Goal: Contribute content

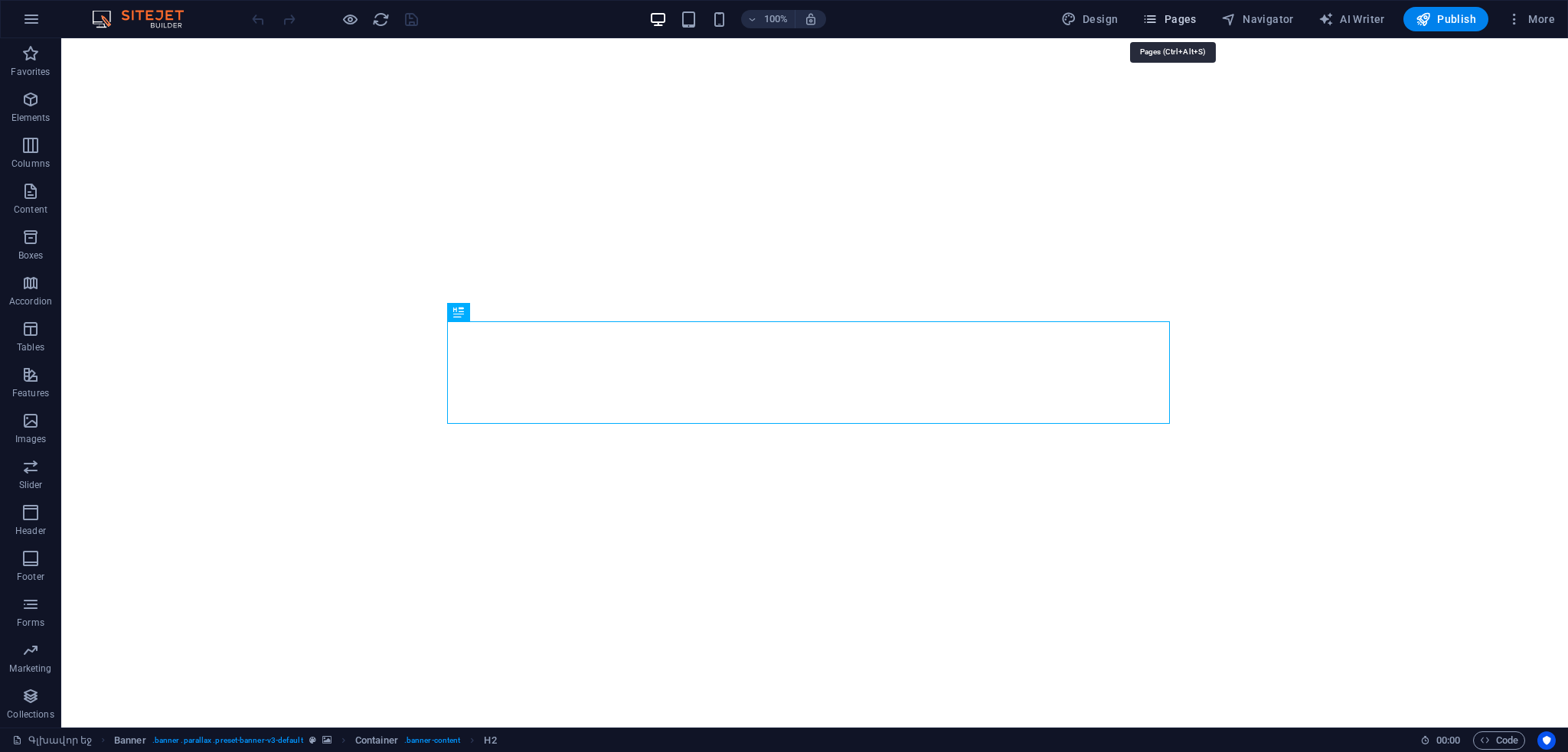
click at [1179, 16] on span "Pages" at bounding box center [1169, 19] width 53 height 15
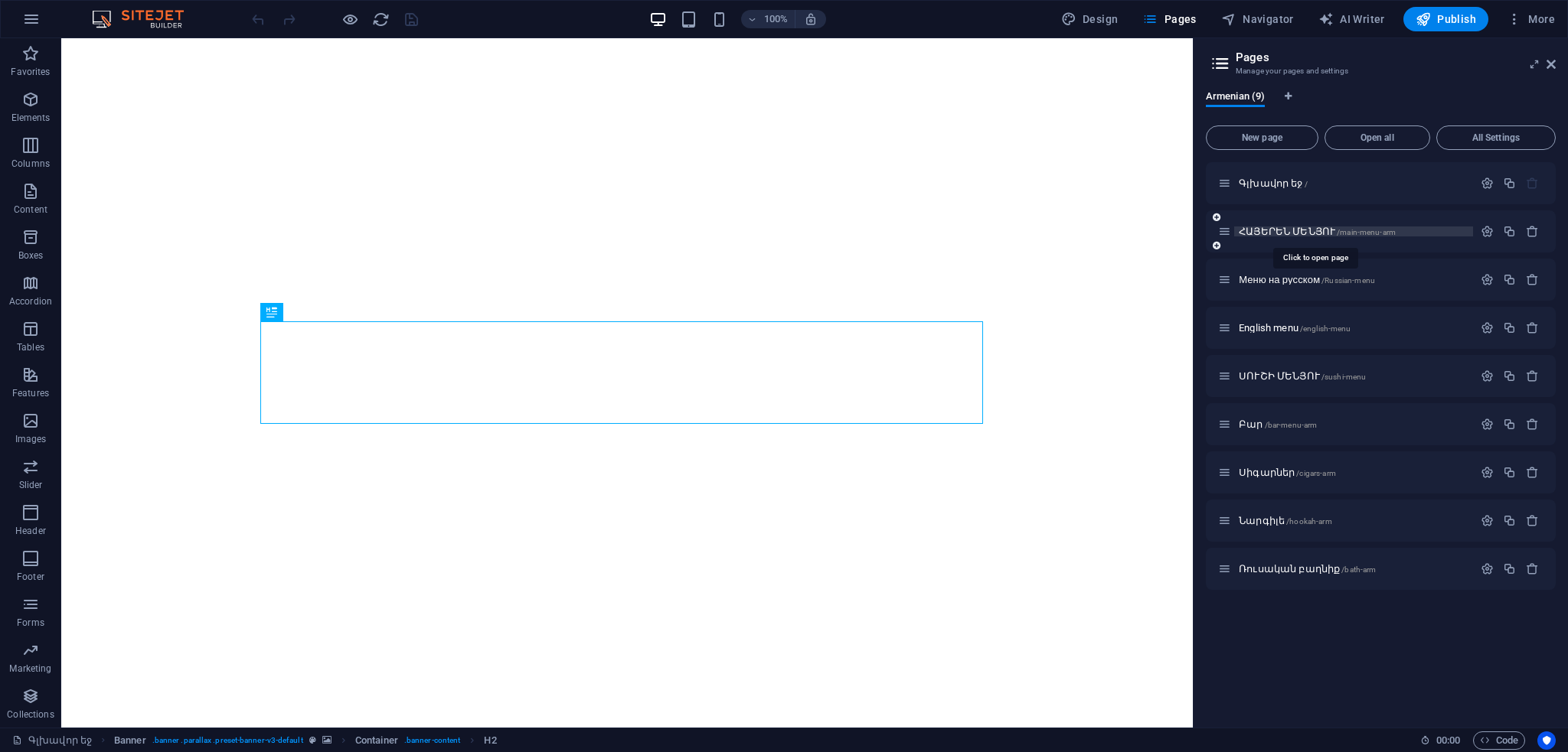
click at [1282, 234] on span "ՀԱՅԵՐԵՆ ՄԵՆՅՈՒ /main-menu-arm" at bounding box center [1316, 231] width 157 height 12
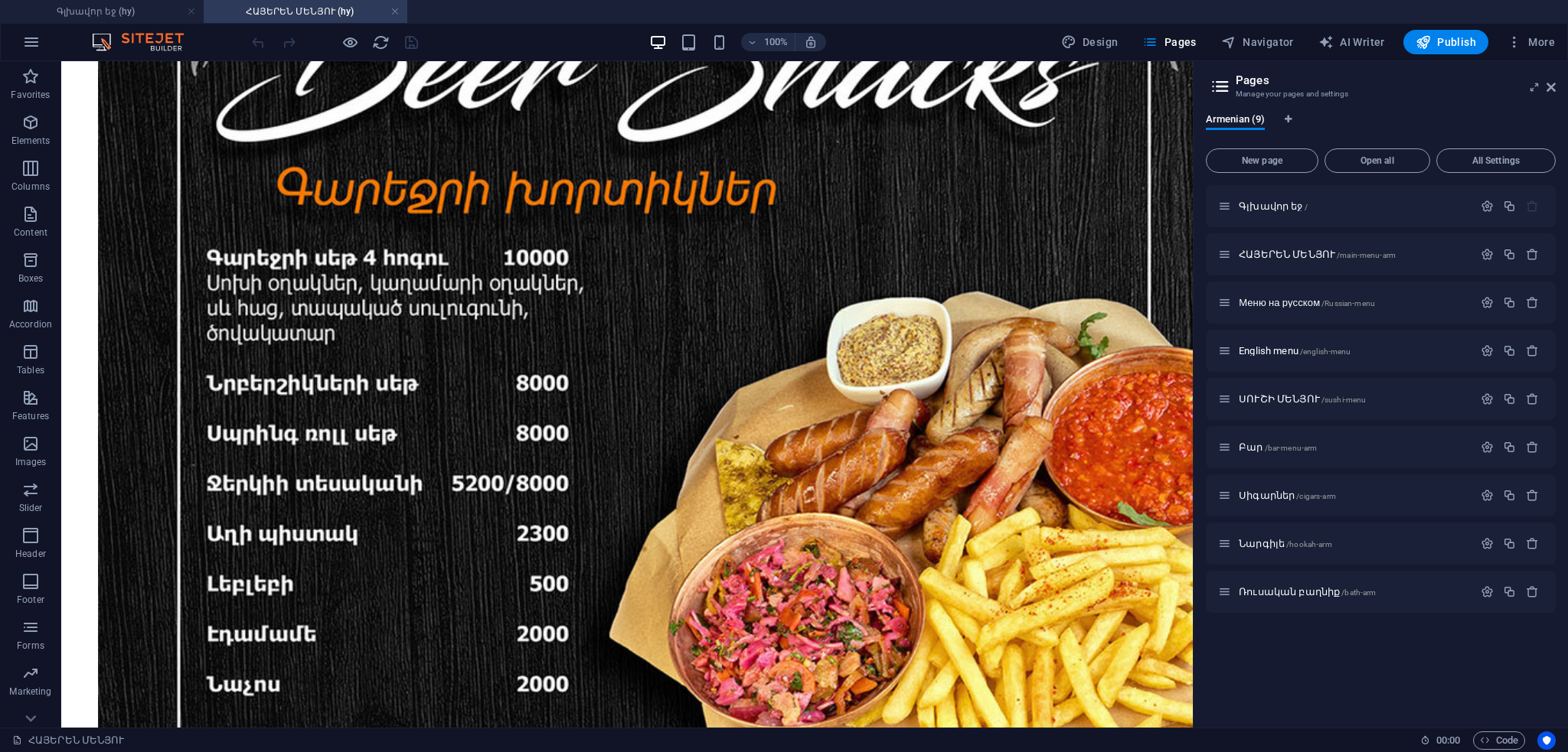
scroll to position [28797, 0]
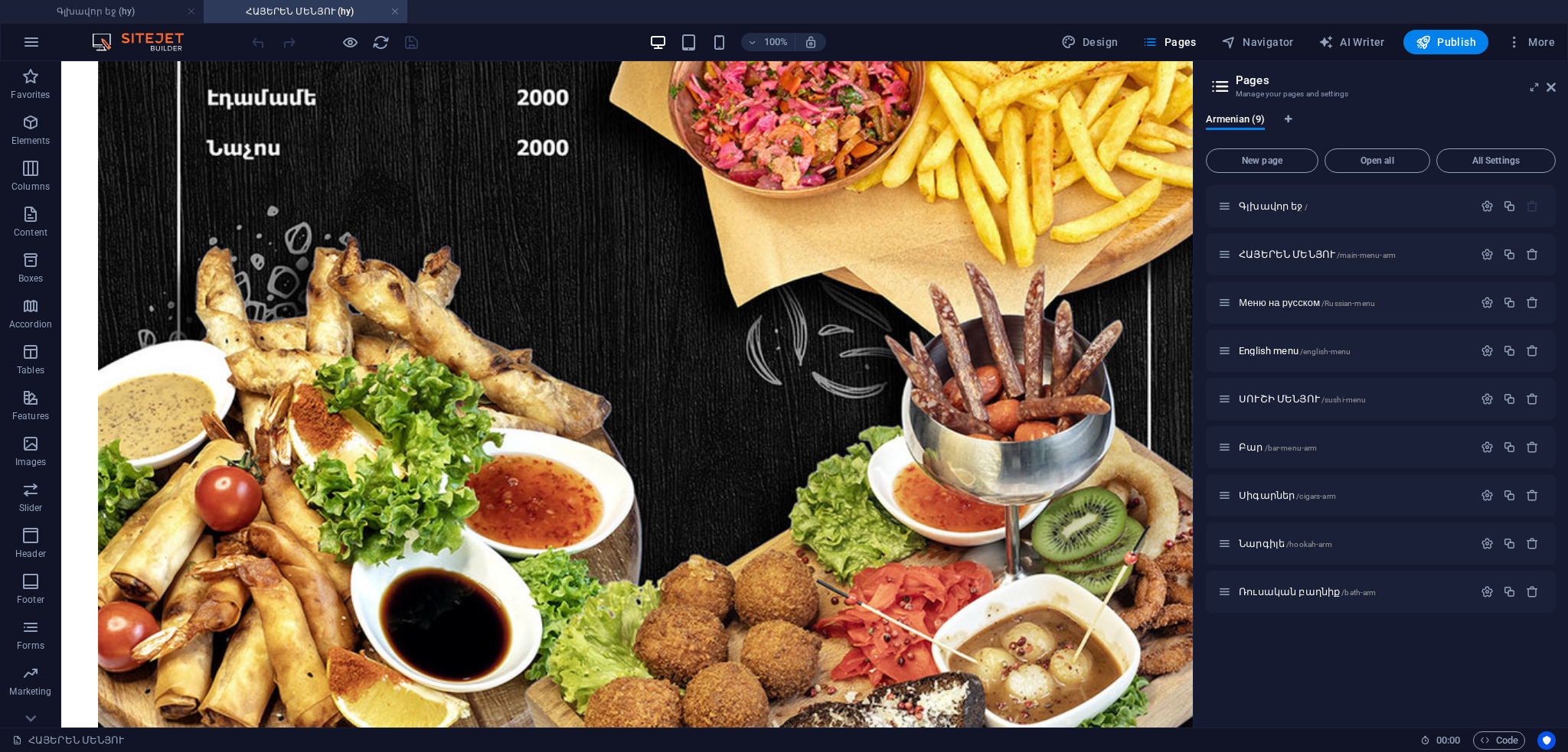
drag, startPoint x: 1190, startPoint y: 93, endPoint x: 1283, endPoint y: 797, distance: 710.1
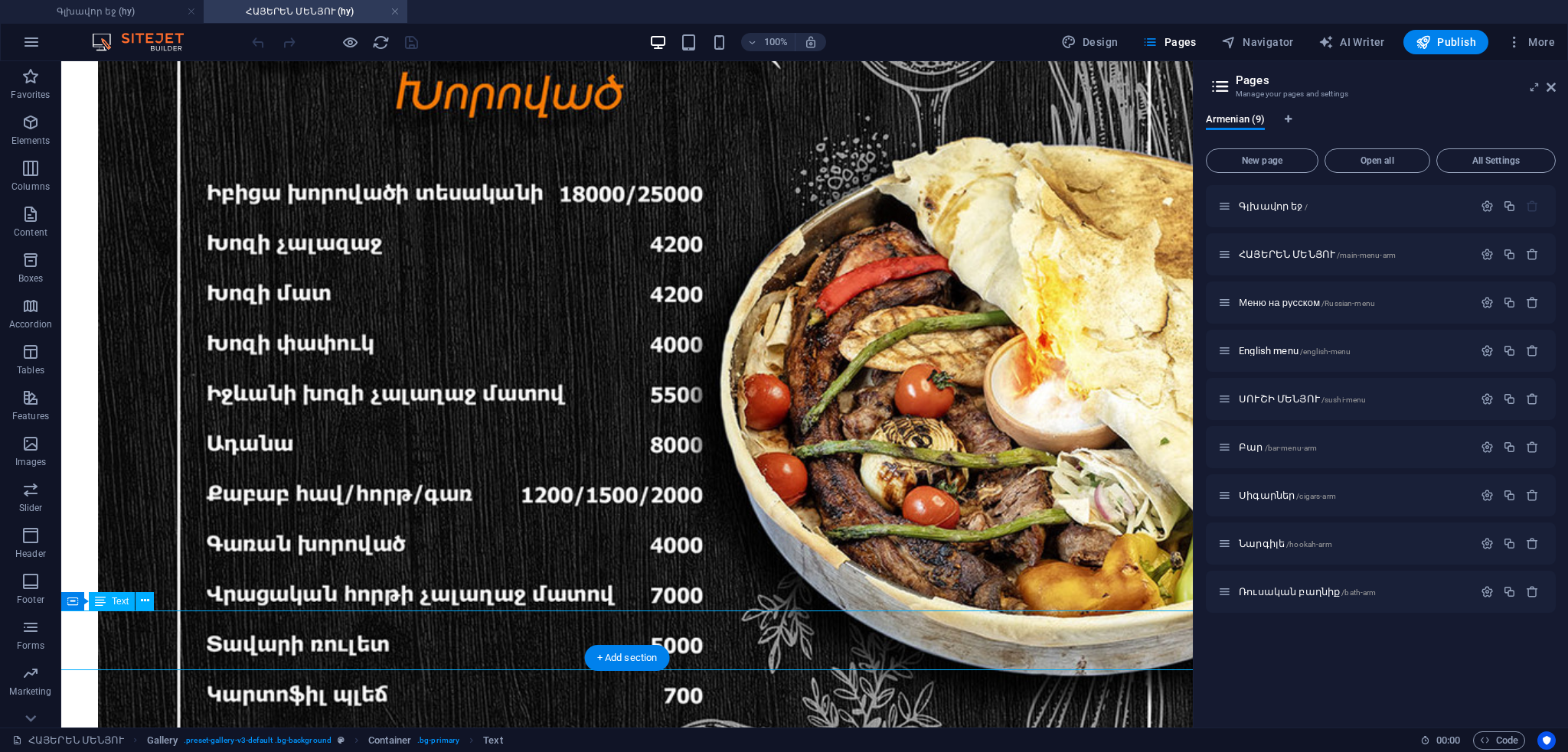
scroll to position [7, 0]
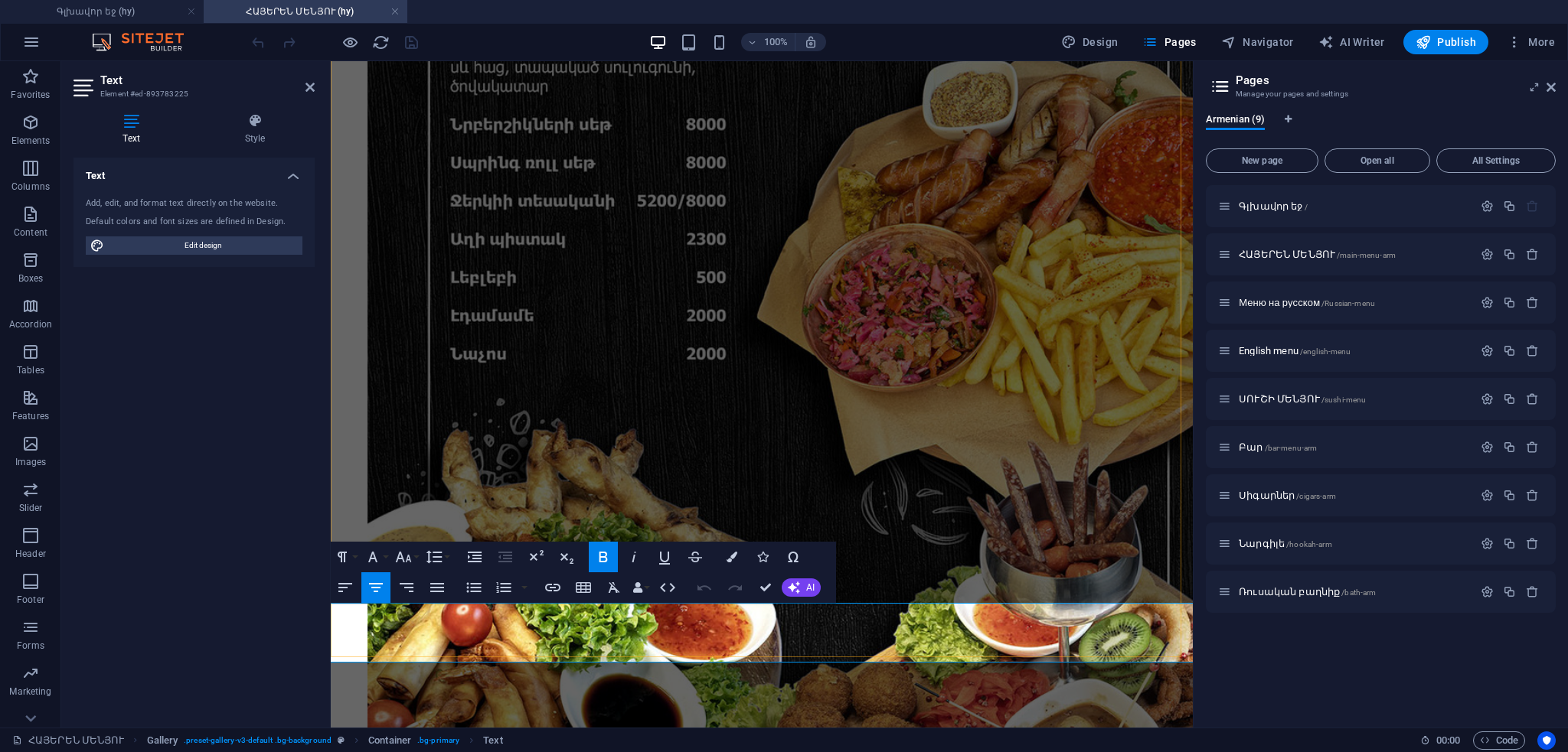
drag, startPoint x: 364, startPoint y: 639, endPoint x: 566, endPoint y: 636, distance: 202.0
click at [407, 558] on icon "button" at bounding box center [403, 557] width 18 height 18
click at [418, 393] on link "24" at bounding box center [419, 387] width 55 height 23
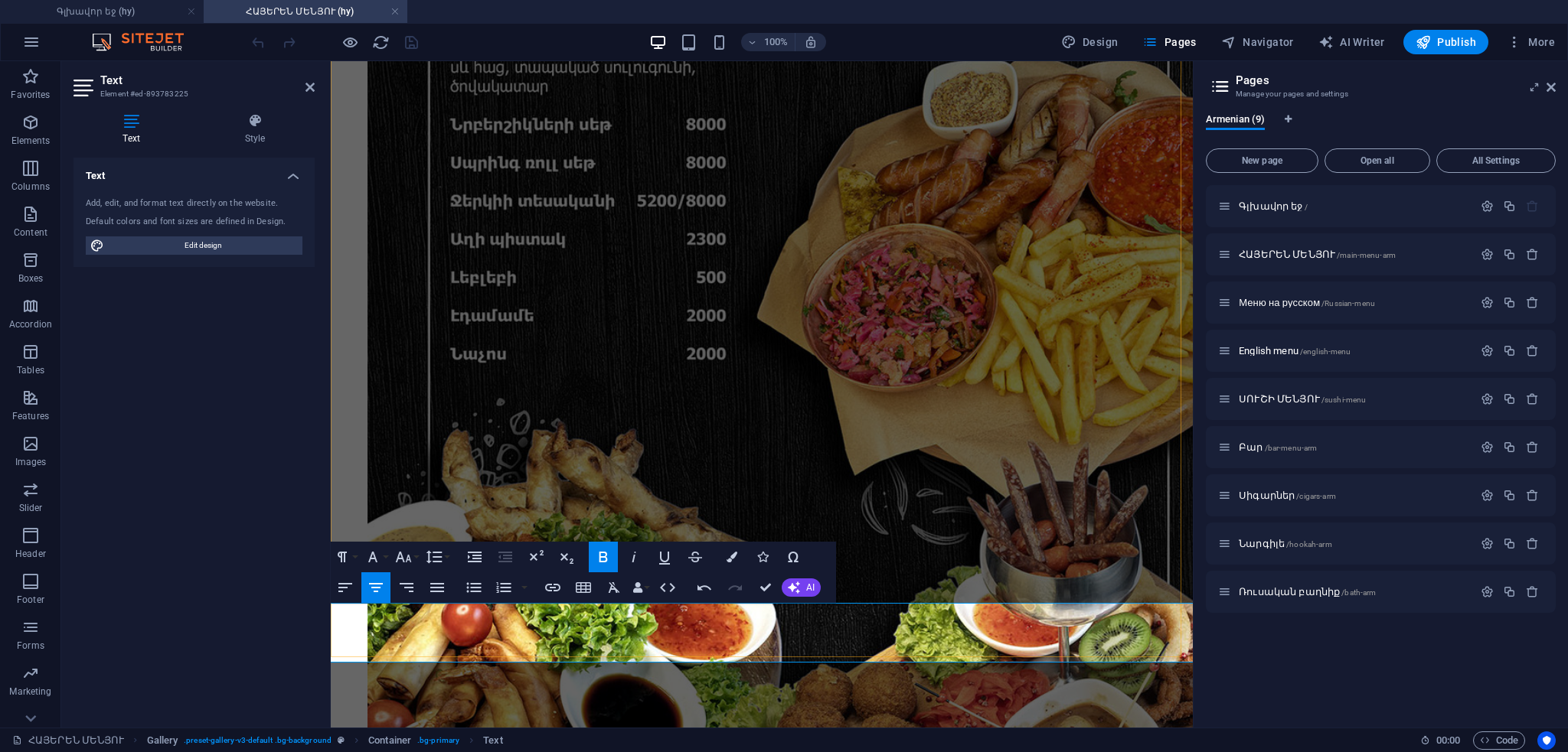
drag, startPoint x: 891, startPoint y: 636, endPoint x: 1173, endPoint y: 632, distance: 282.0
click at [418, 557] on button "Font Size" at bounding box center [406, 557] width 29 height 31
click at [422, 379] on link "24" at bounding box center [419, 387] width 55 height 23
drag, startPoint x: 586, startPoint y: 625, endPoint x: 754, endPoint y: 604, distance: 169.3
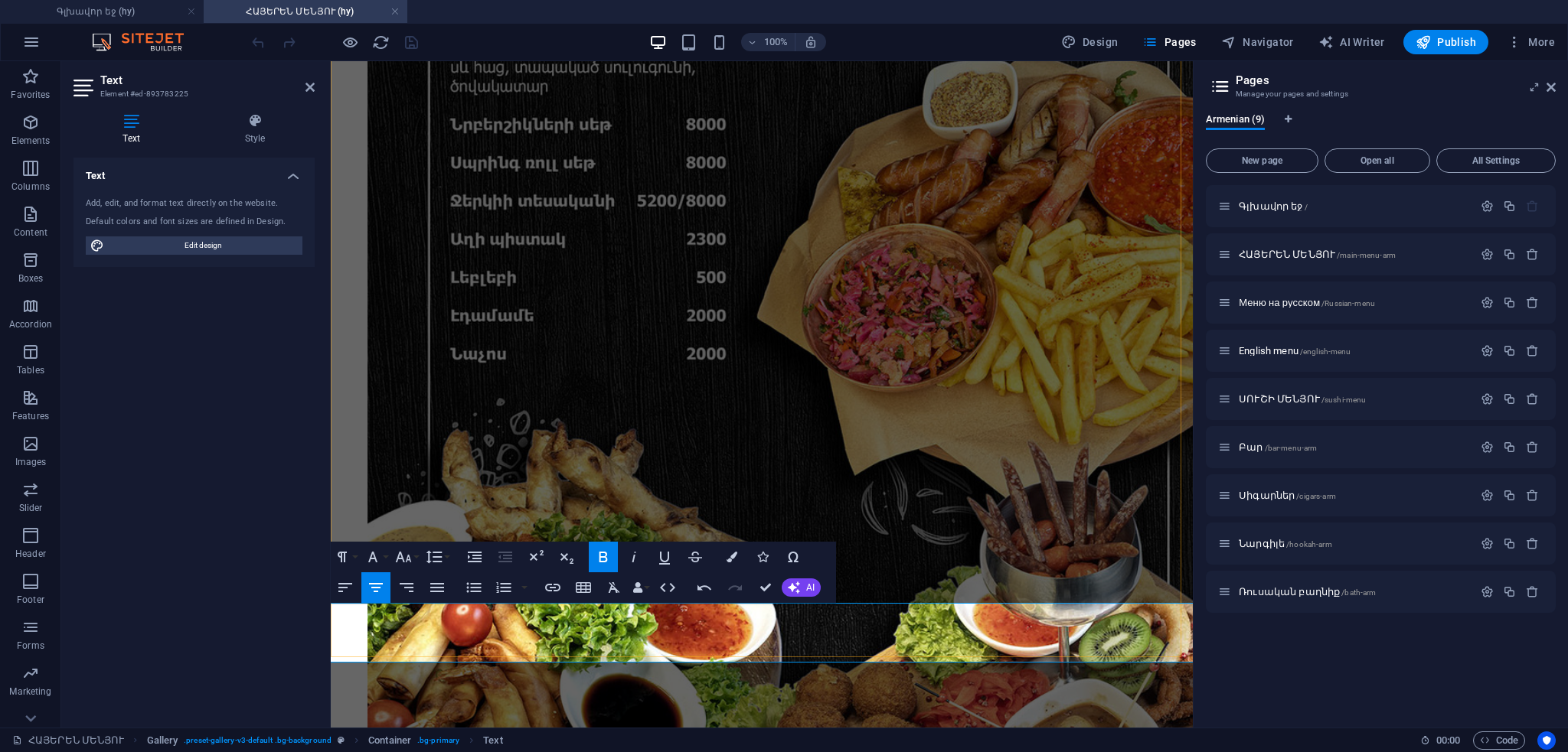
click at [408, 549] on icon "button" at bounding box center [403, 557] width 18 height 18
click at [419, 431] on link "36" at bounding box center [419, 433] width 55 height 23
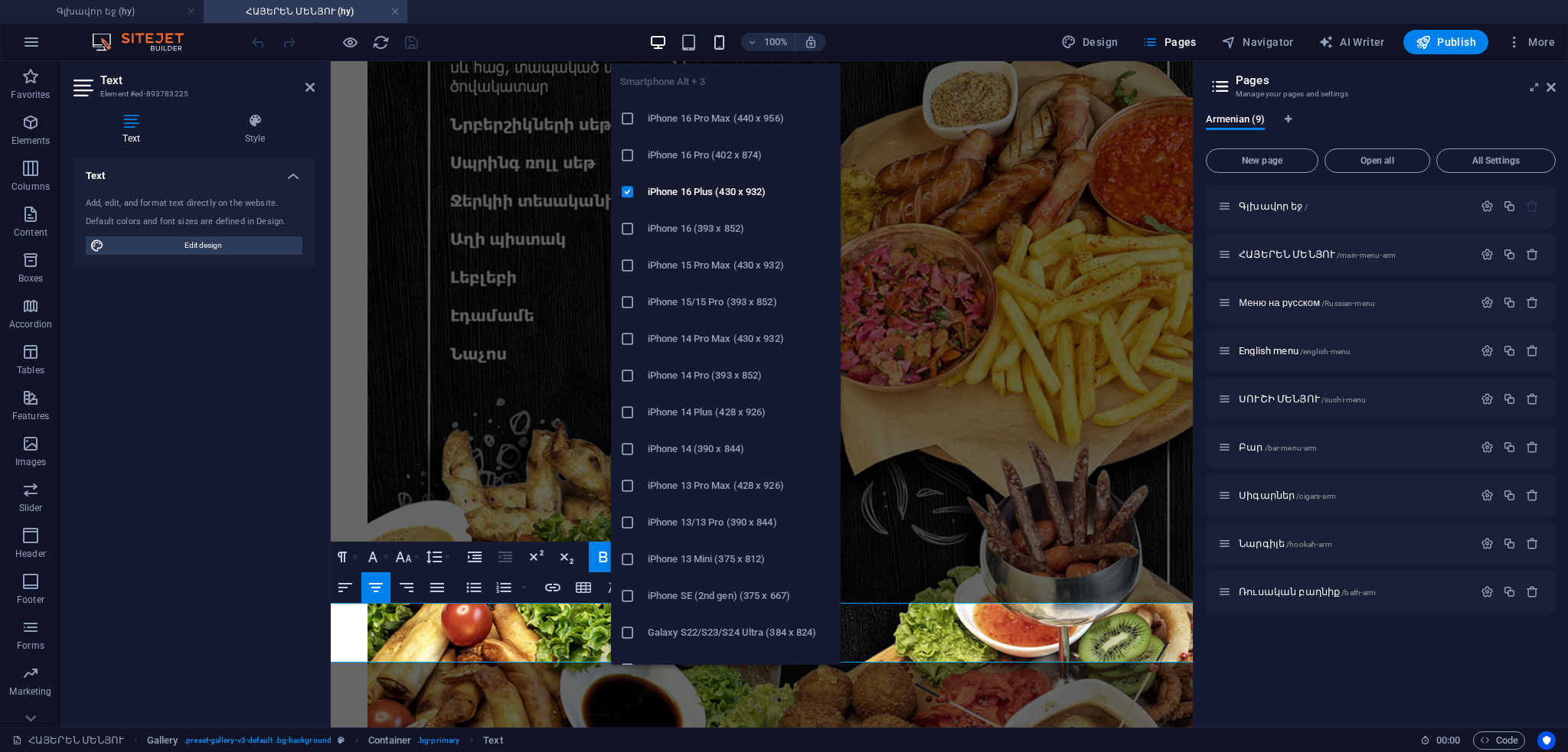
click at [721, 39] on icon "button" at bounding box center [719, 42] width 17 height 17
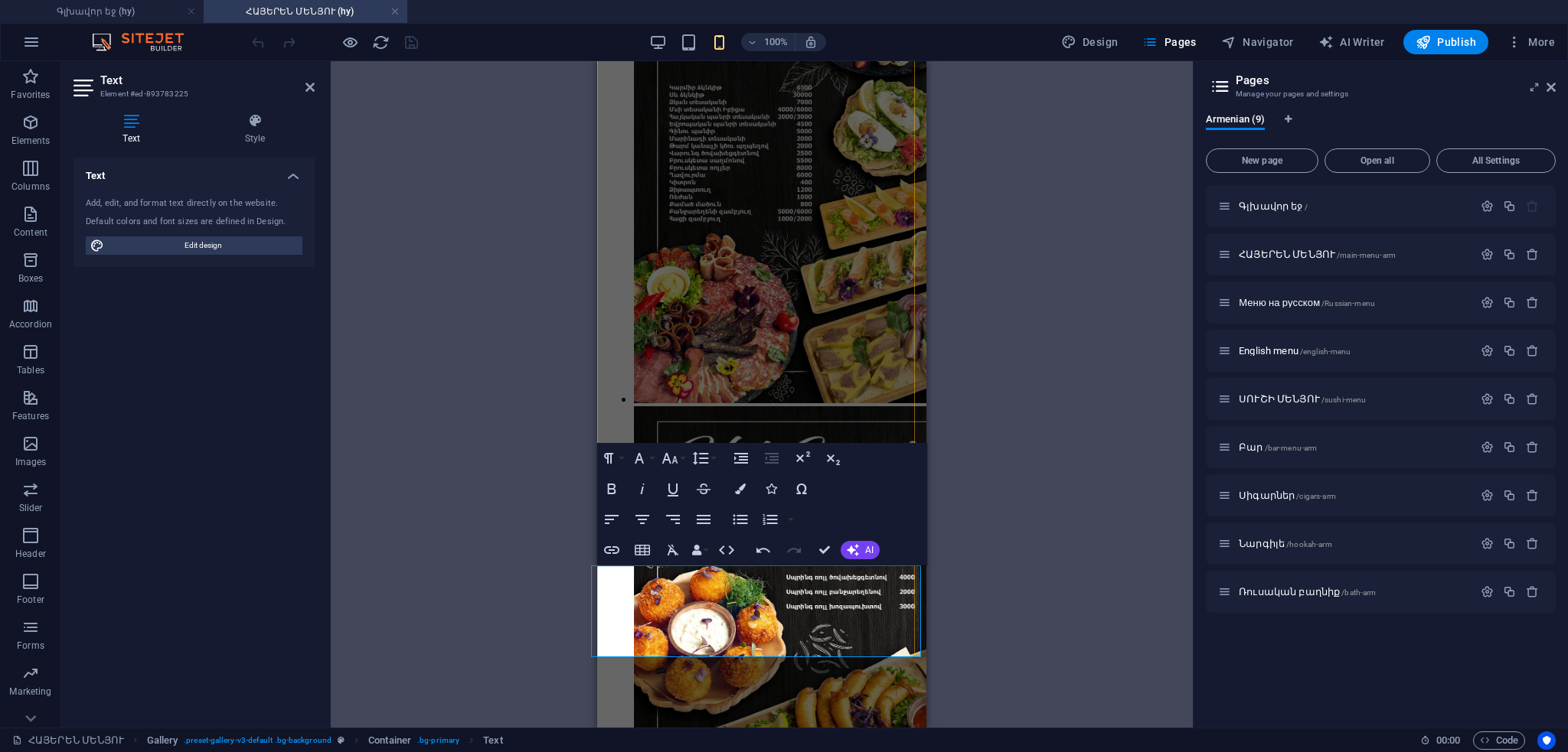
drag, startPoint x: 711, startPoint y: 602, endPoint x: 698, endPoint y: 603, distance: 13.0
drag, startPoint x: 725, startPoint y: 600, endPoint x: 1543, endPoint y: 666, distance: 820.7
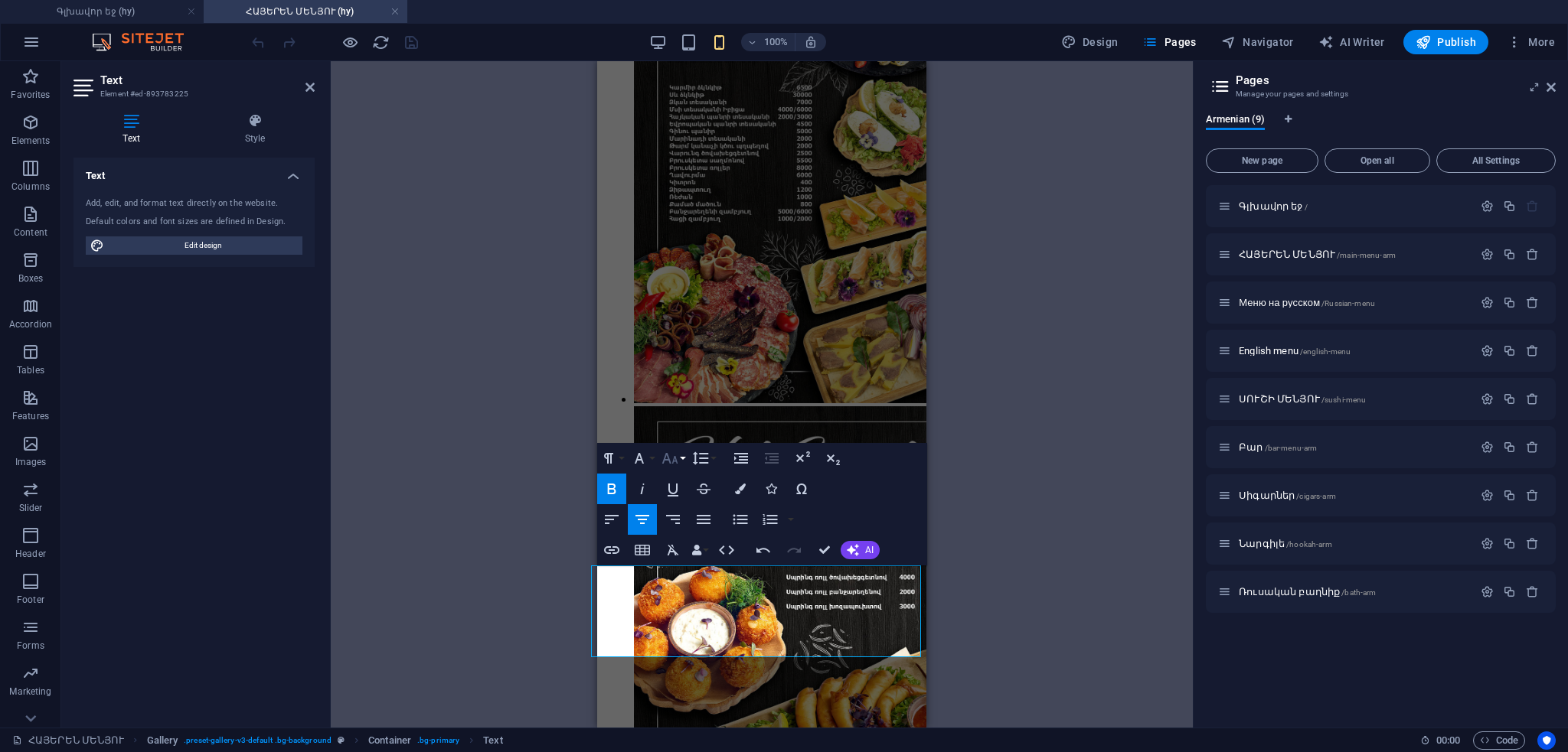
click at [681, 460] on button "Font Size" at bounding box center [673, 458] width 29 height 31
click at [689, 545] on link "30" at bounding box center [686, 549] width 55 height 23
click at [676, 459] on icon "button" at bounding box center [670, 459] width 16 height 11
click at [682, 497] on link "18" at bounding box center [686, 503] width 55 height 23
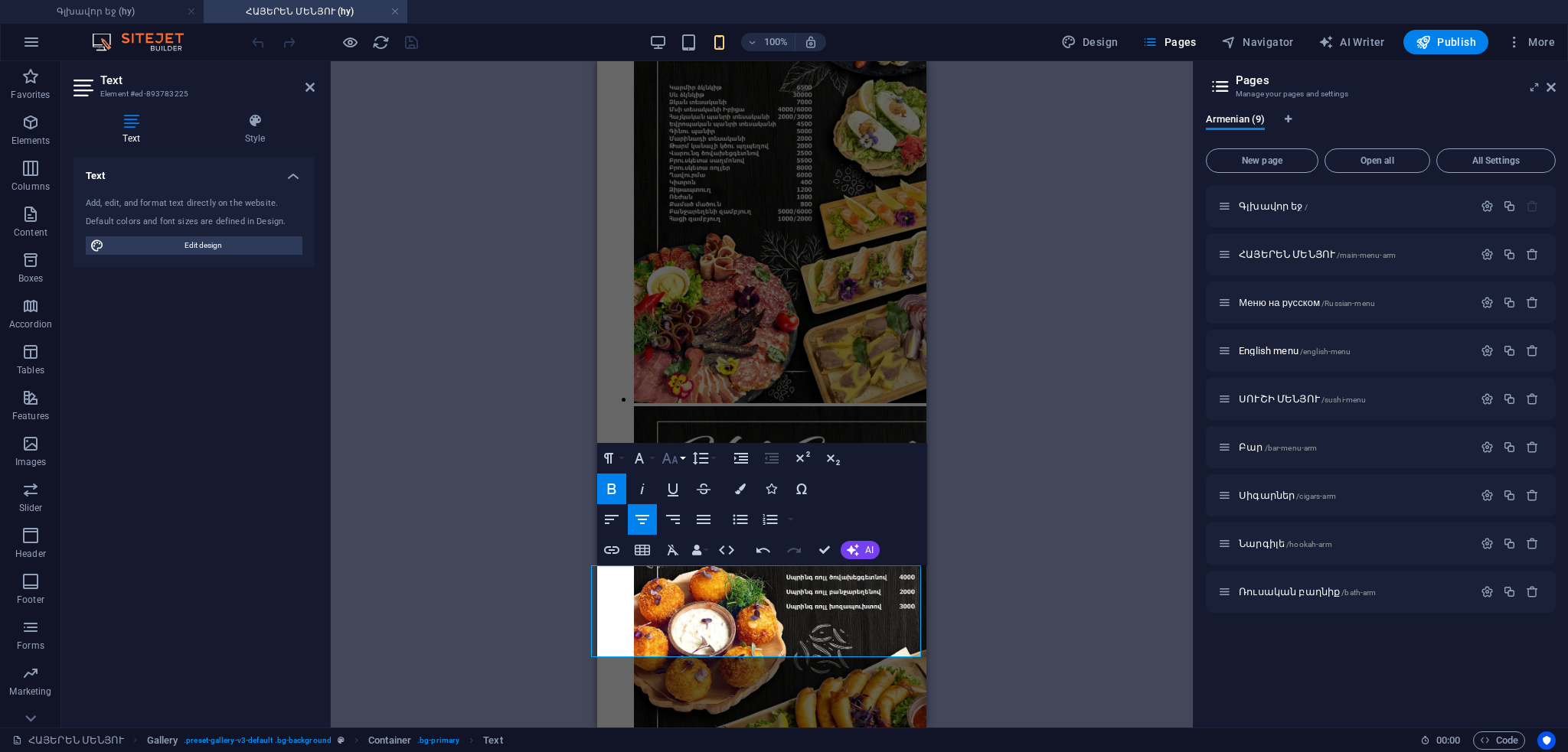
click at [673, 459] on icon "button" at bounding box center [670, 459] width 16 height 11
click at [693, 543] on link "30" at bounding box center [686, 549] width 55 height 23
drag, startPoint x: 725, startPoint y: 603, endPoint x: 1230, endPoint y: 617, distance: 505.2
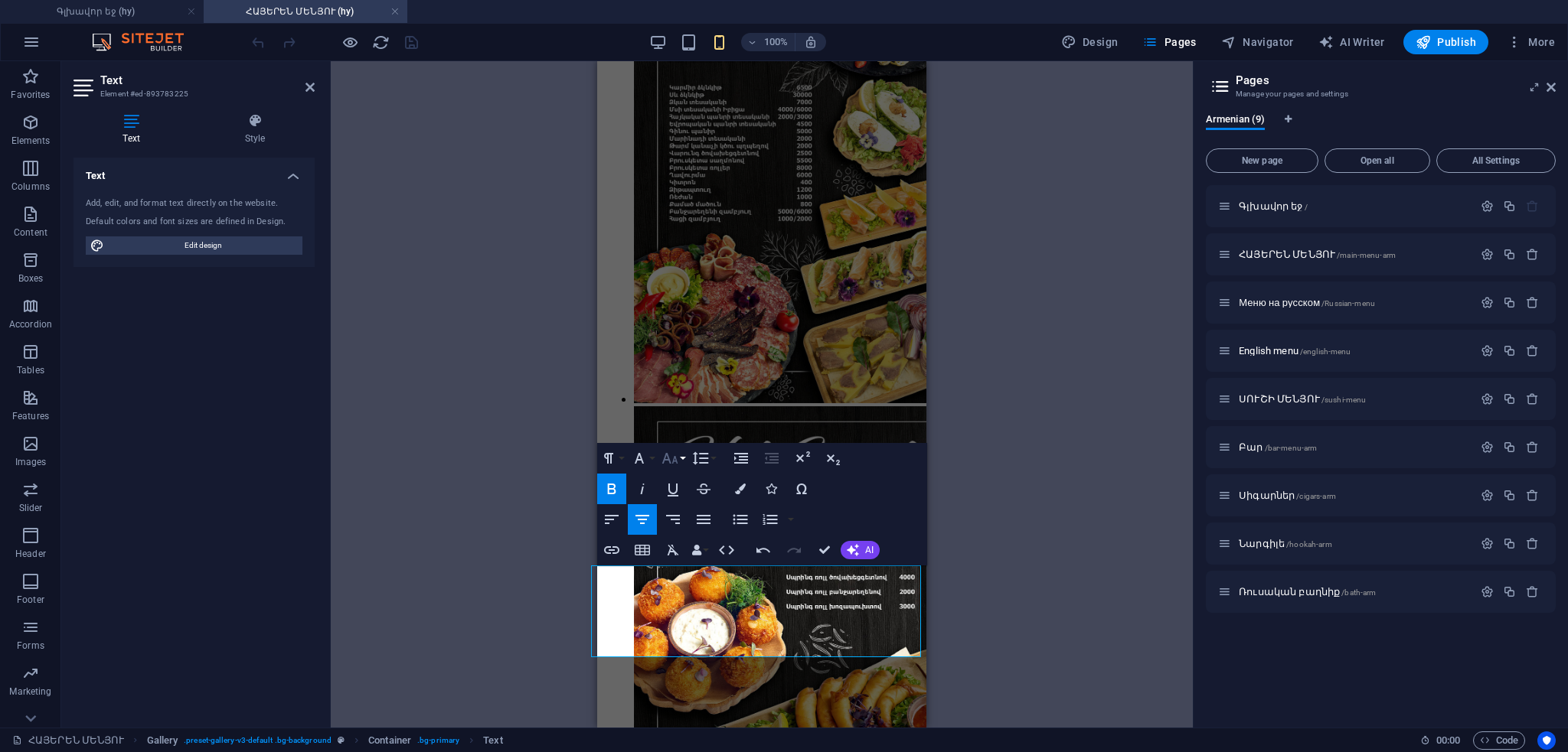
click at [669, 455] on icon "button" at bounding box center [670, 458] width 18 height 18
click at [684, 483] on link "14" at bounding box center [686, 480] width 55 height 23
click at [673, 455] on icon "button" at bounding box center [670, 458] width 18 height 18
click at [678, 501] on link "18" at bounding box center [686, 503] width 55 height 23
drag, startPoint x: 811, startPoint y: 633, endPoint x: 691, endPoint y: 638, distance: 120.1
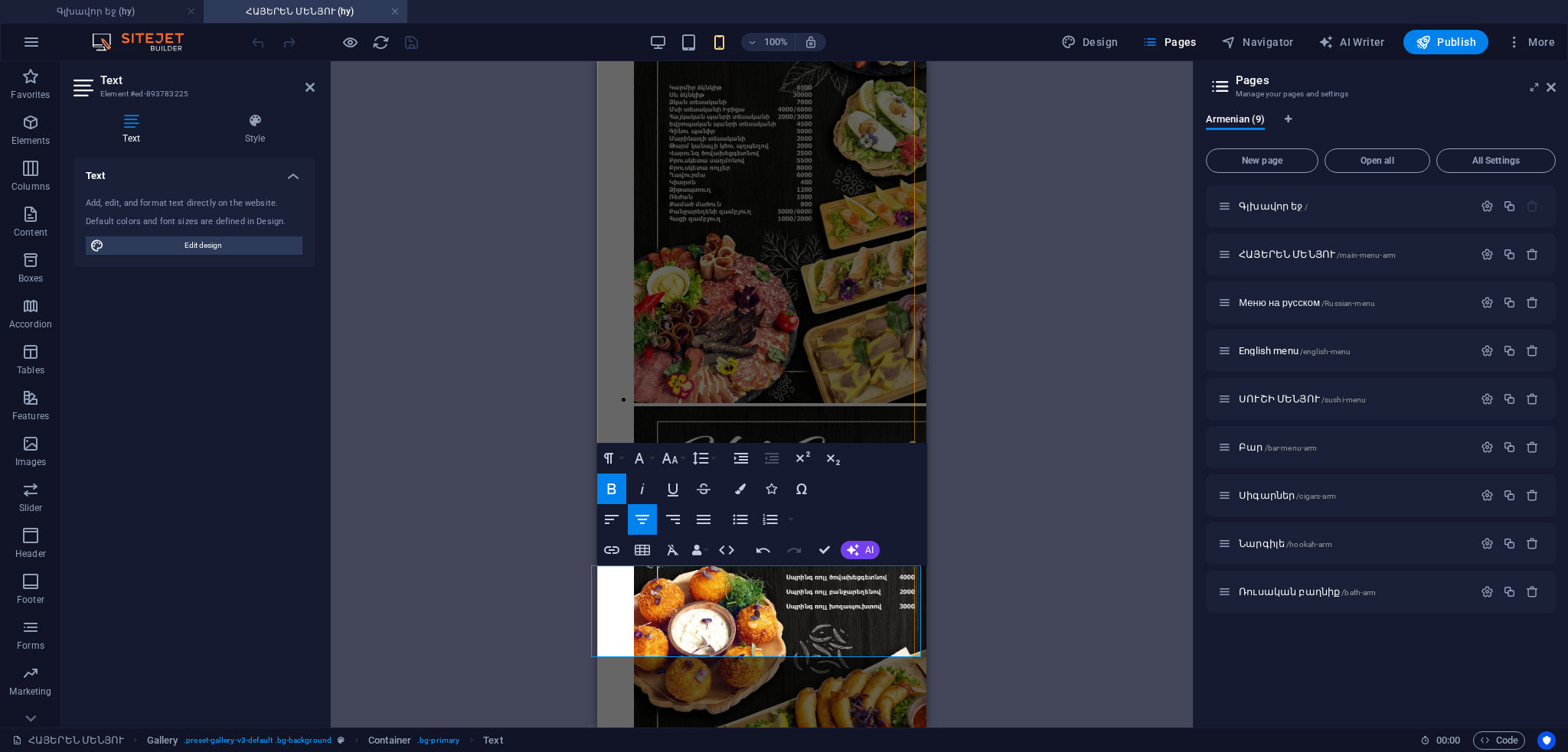
click at [680, 449] on button "Font Size" at bounding box center [673, 458] width 29 height 31
click at [683, 499] on link "18" at bounding box center [686, 503] width 55 height 23
drag, startPoint x: 877, startPoint y: 603, endPoint x: 714, endPoint y: 608, distance: 163.1
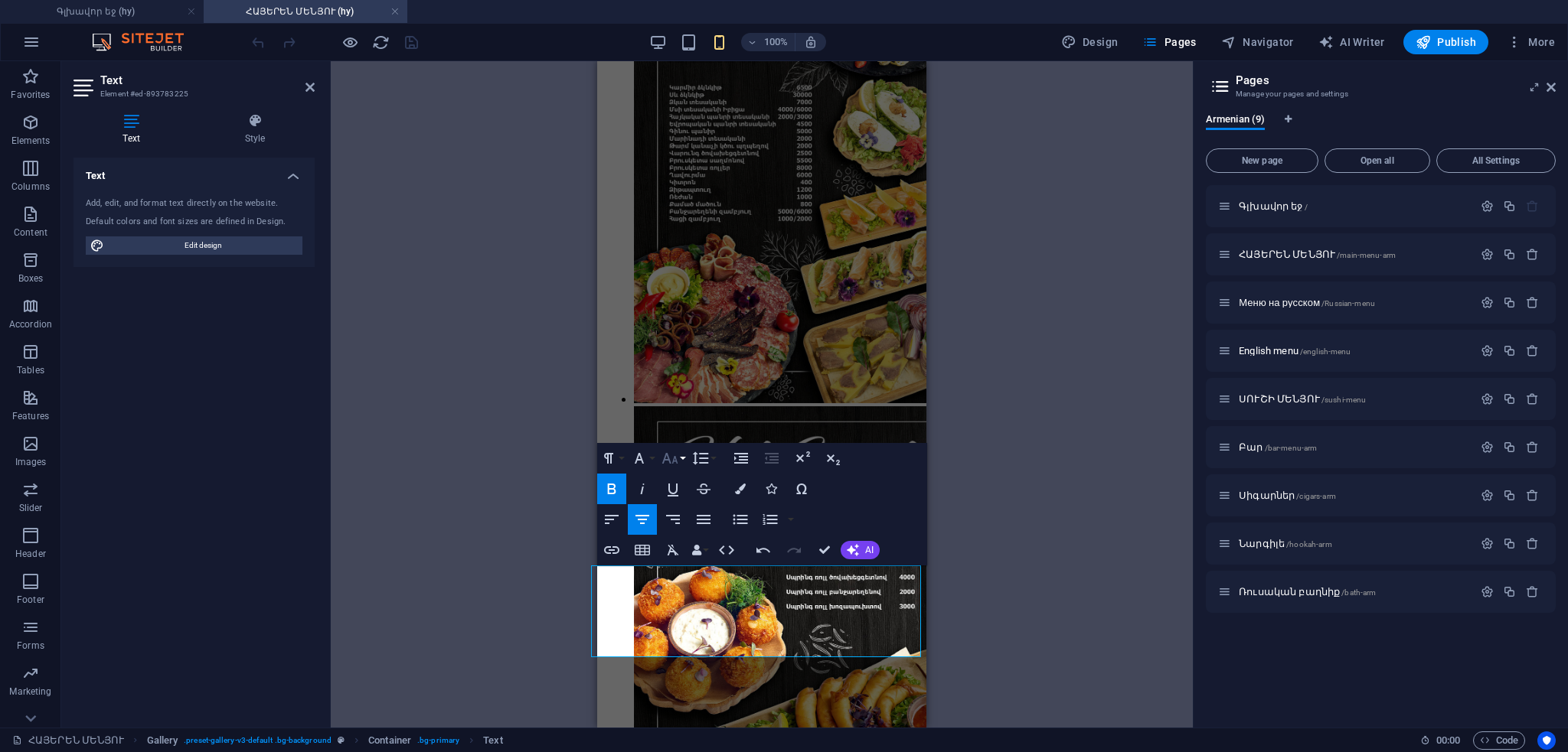
click at [679, 460] on button "Font Size" at bounding box center [673, 458] width 29 height 31
click at [679, 518] on link "24" at bounding box center [686, 526] width 55 height 23
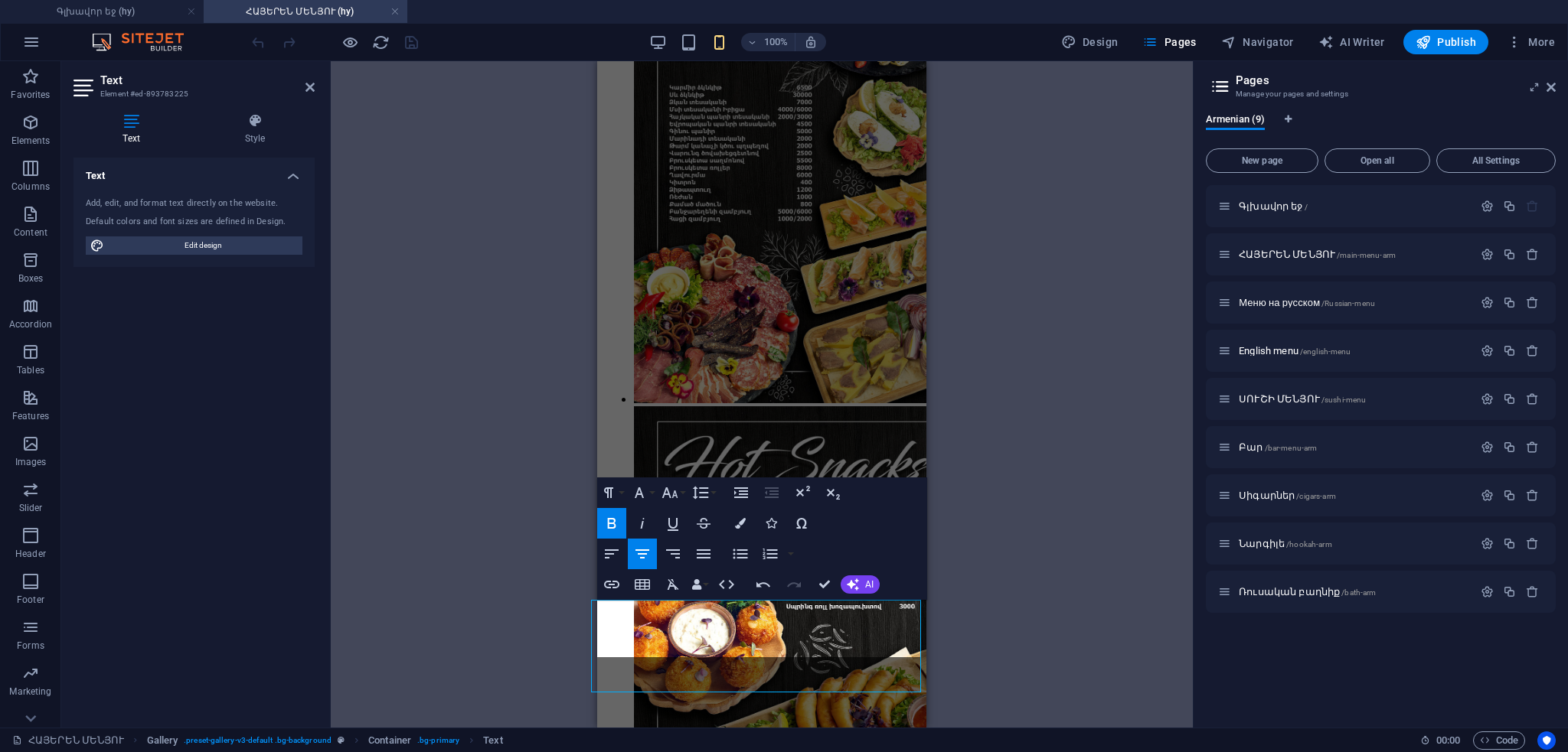
scroll to position [1886, 0]
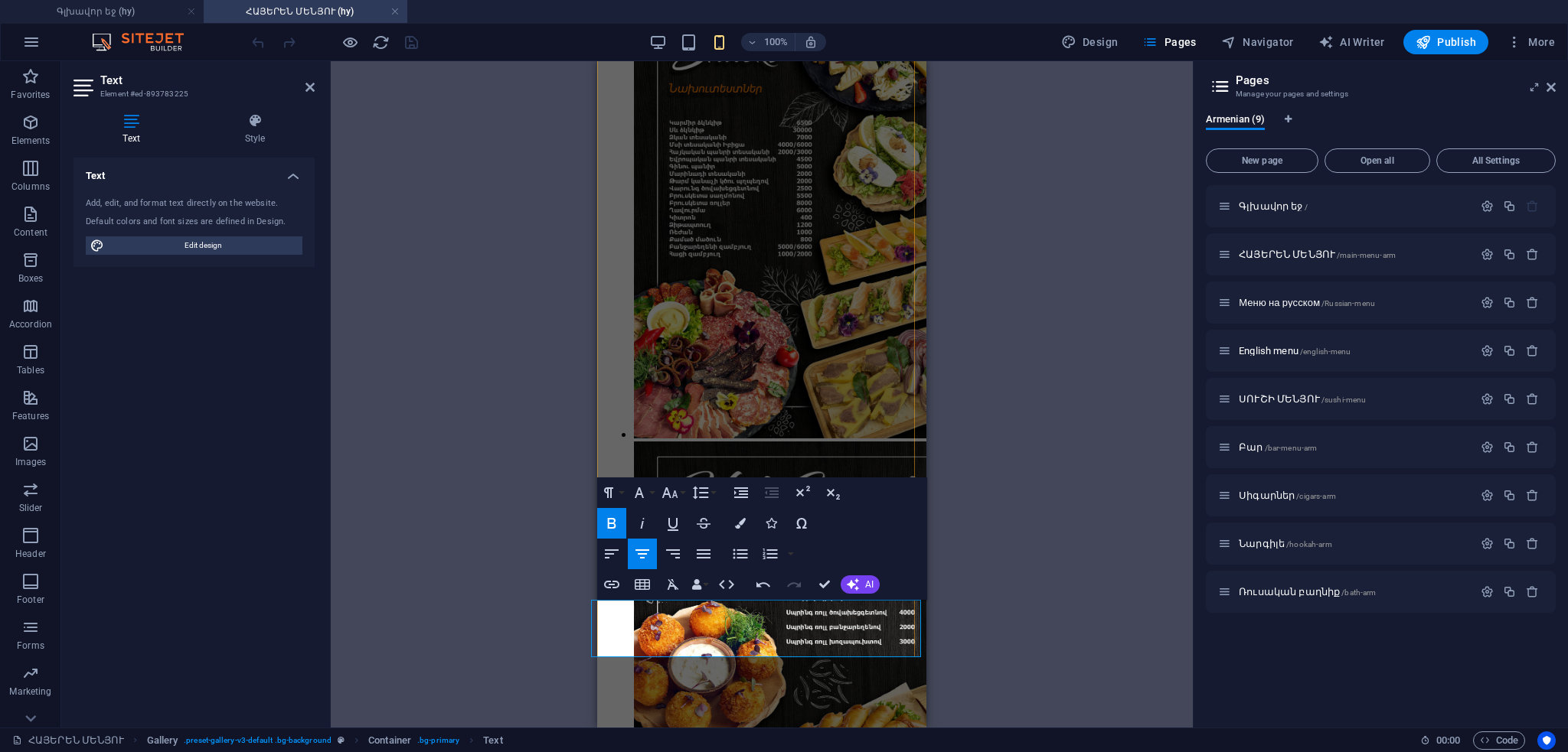
drag, startPoint x: 834, startPoint y: 634, endPoint x: 814, endPoint y: 636, distance: 20.1
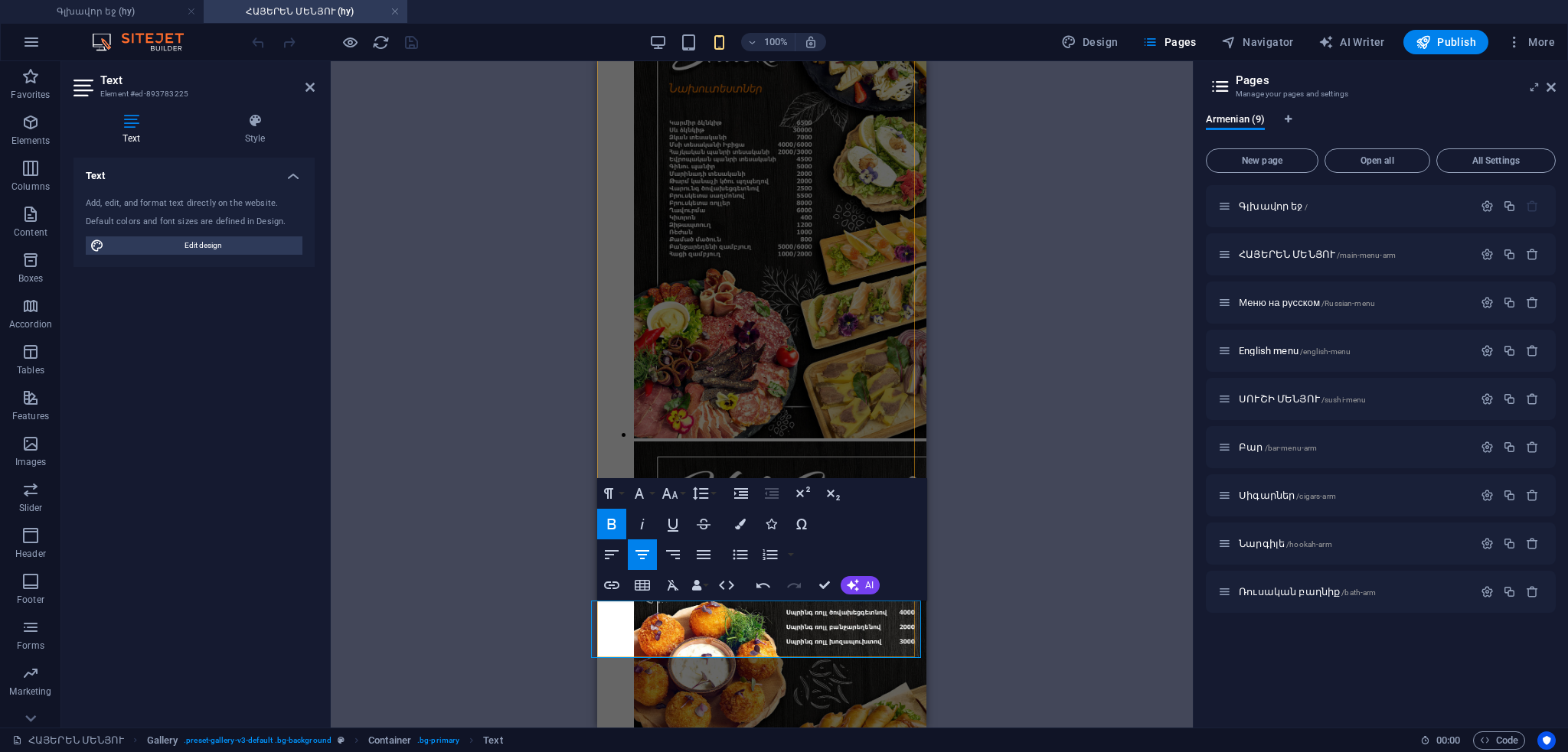
copy strong
drag, startPoint x: 832, startPoint y: 645, endPoint x: 813, endPoint y: 641, distance: 19.4
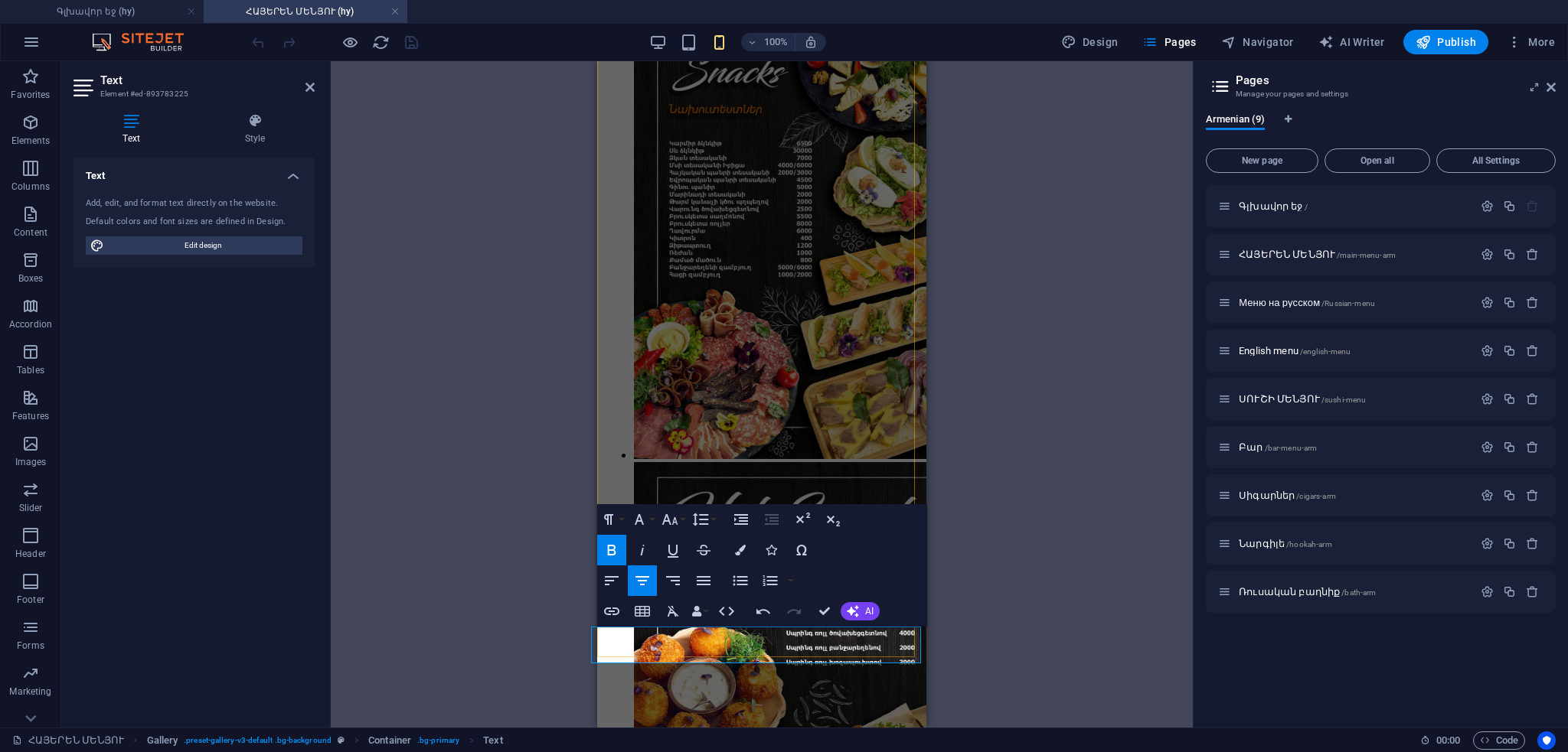
scroll to position [2, 0]
drag, startPoint x: 692, startPoint y: 645, endPoint x: 824, endPoint y: 647, distance: 132.0
click at [683, 513] on button "Font Size" at bounding box center [673, 518] width 29 height 31
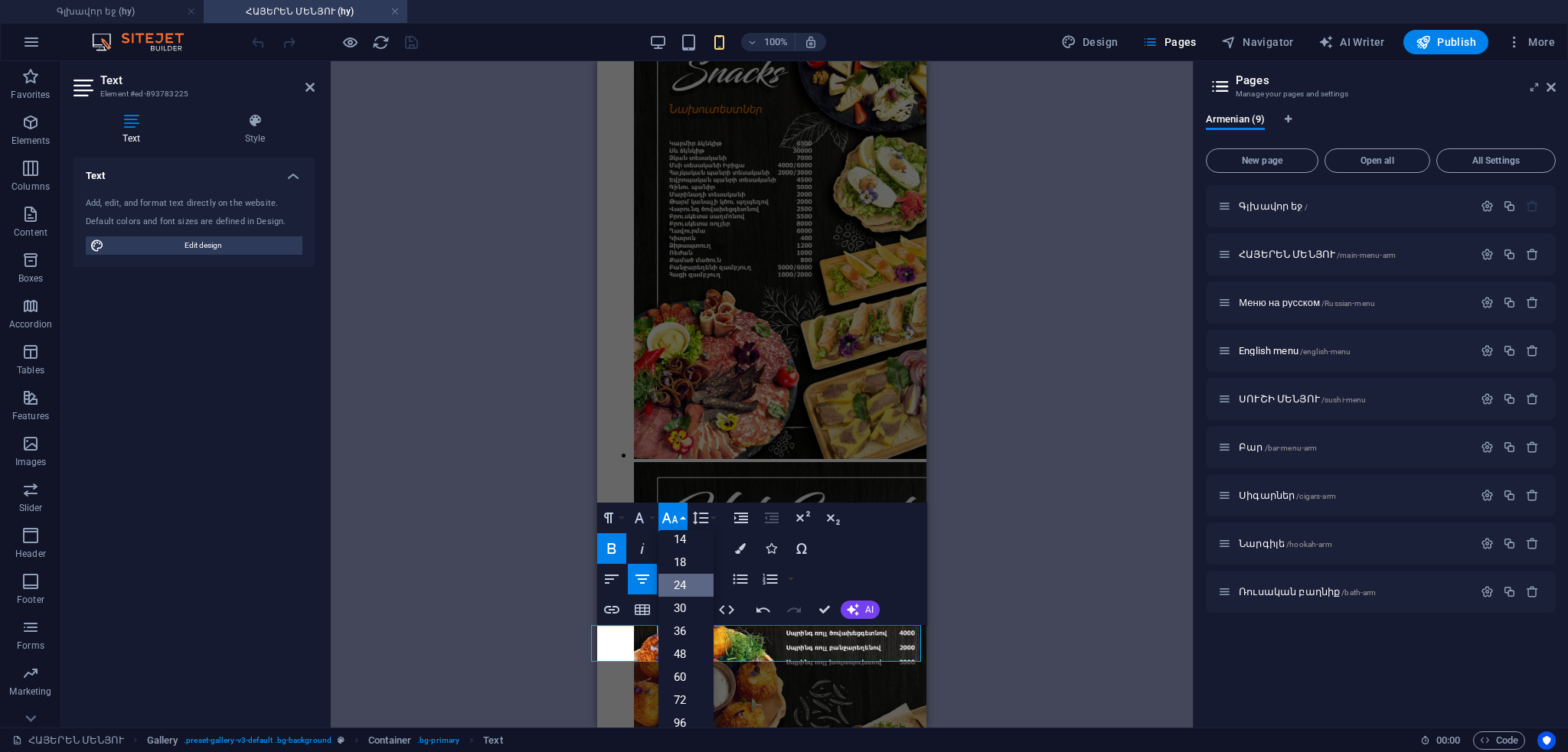
scroll to position [123, 0]
click at [686, 556] on link "18" at bounding box center [686, 562] width 55 height 23
drag, startPoint x: 695, startPoint y: 640, endPoint x: 1246, endPoint y: 578, distance: 554.5
click at [673, 521] on icon "button" at bounding box center [670, 518] width 16 height 11
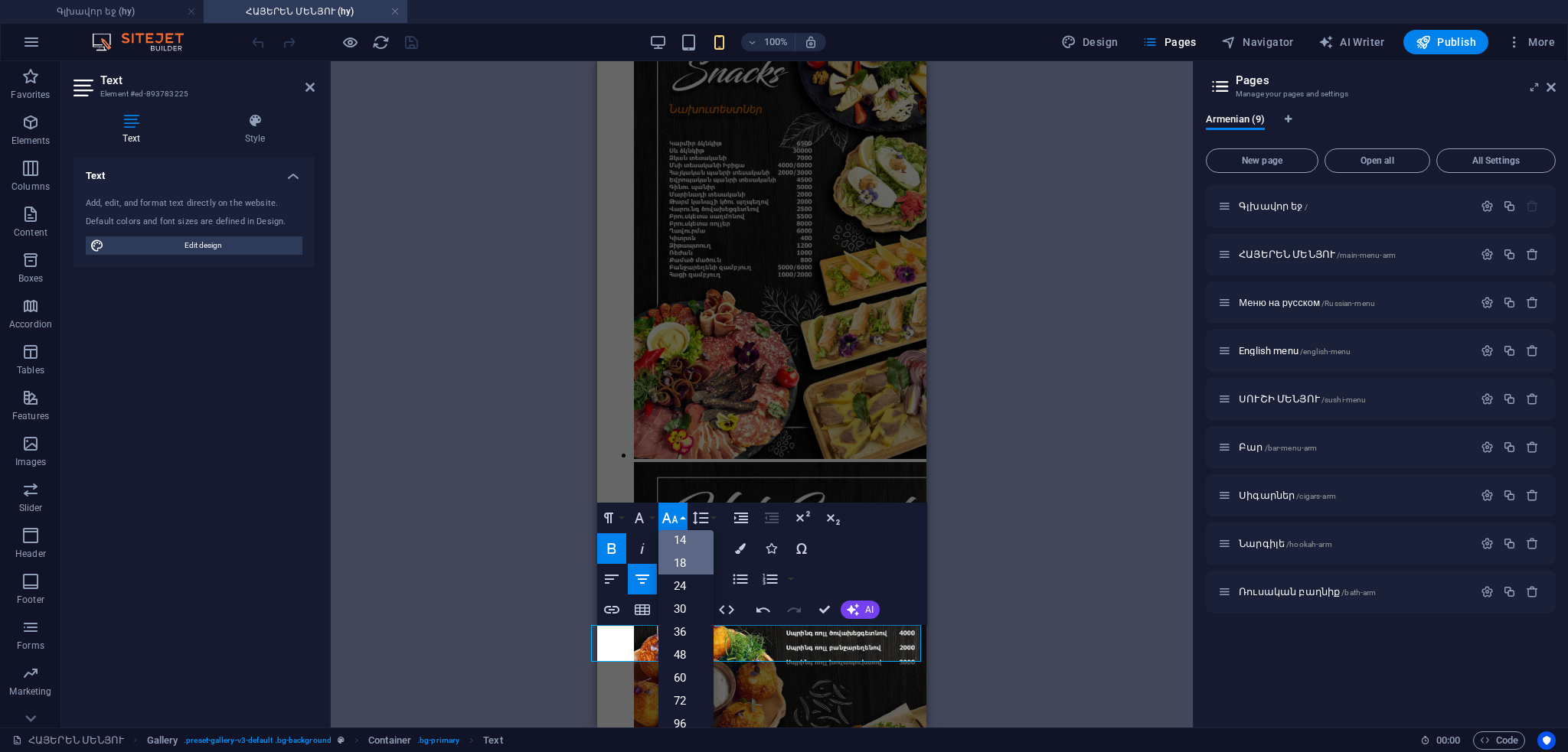
click at [681, 543] on link "14" at bounding box center [686, 540] width 55 height 23
drag, startPoint x: 808, startPoint y: 643, endPoint x: 1417, endPoint y: 658, distance: 609.2
click at [673, 523] on icon "button" at bounding box center [670, 518] width 18 height 18
click at [686, 543] on link "14" at bounding box center [686, 540] width 55 height 23
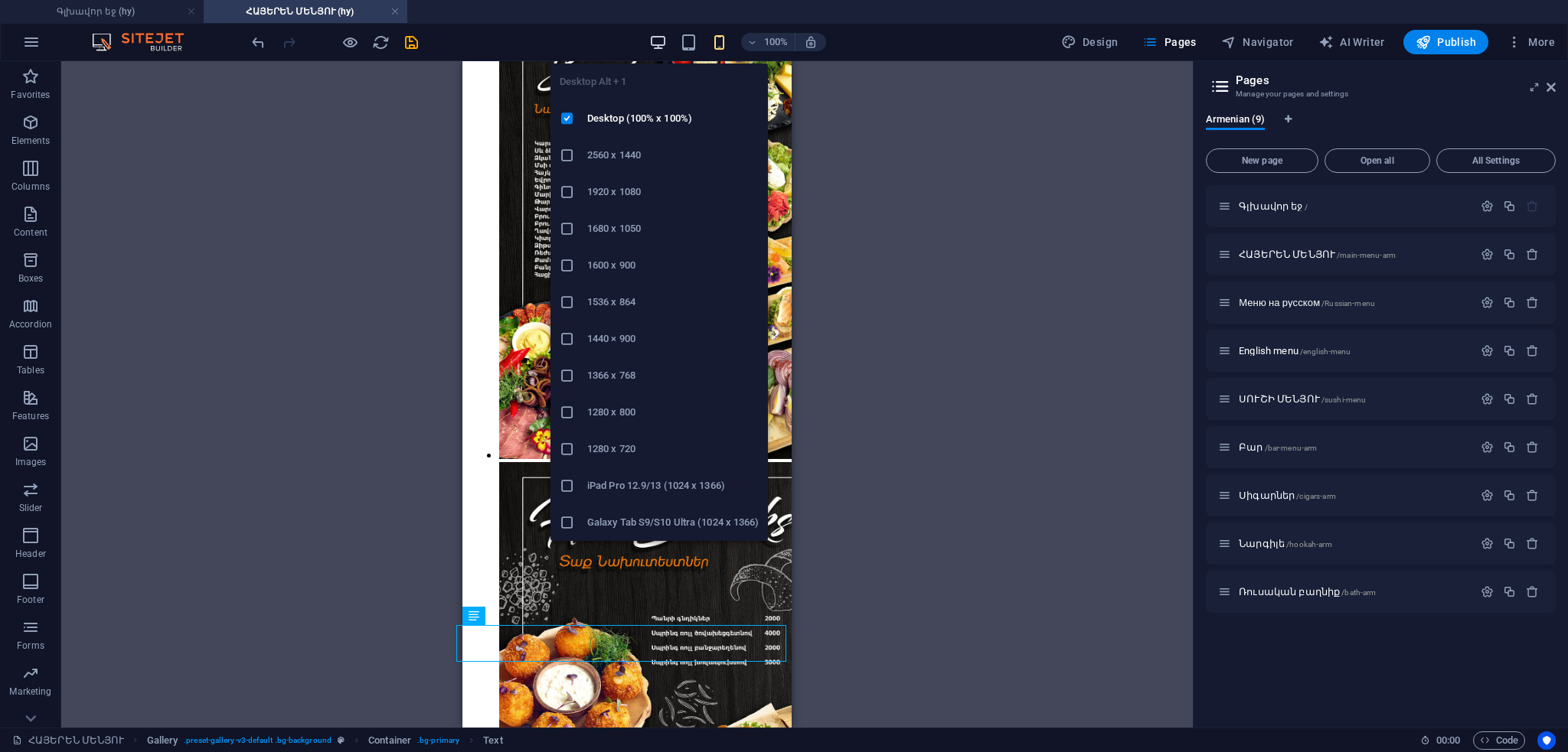
click at [659, 39] on icon "button" at bounding box center [658, 42] width 17 height 17
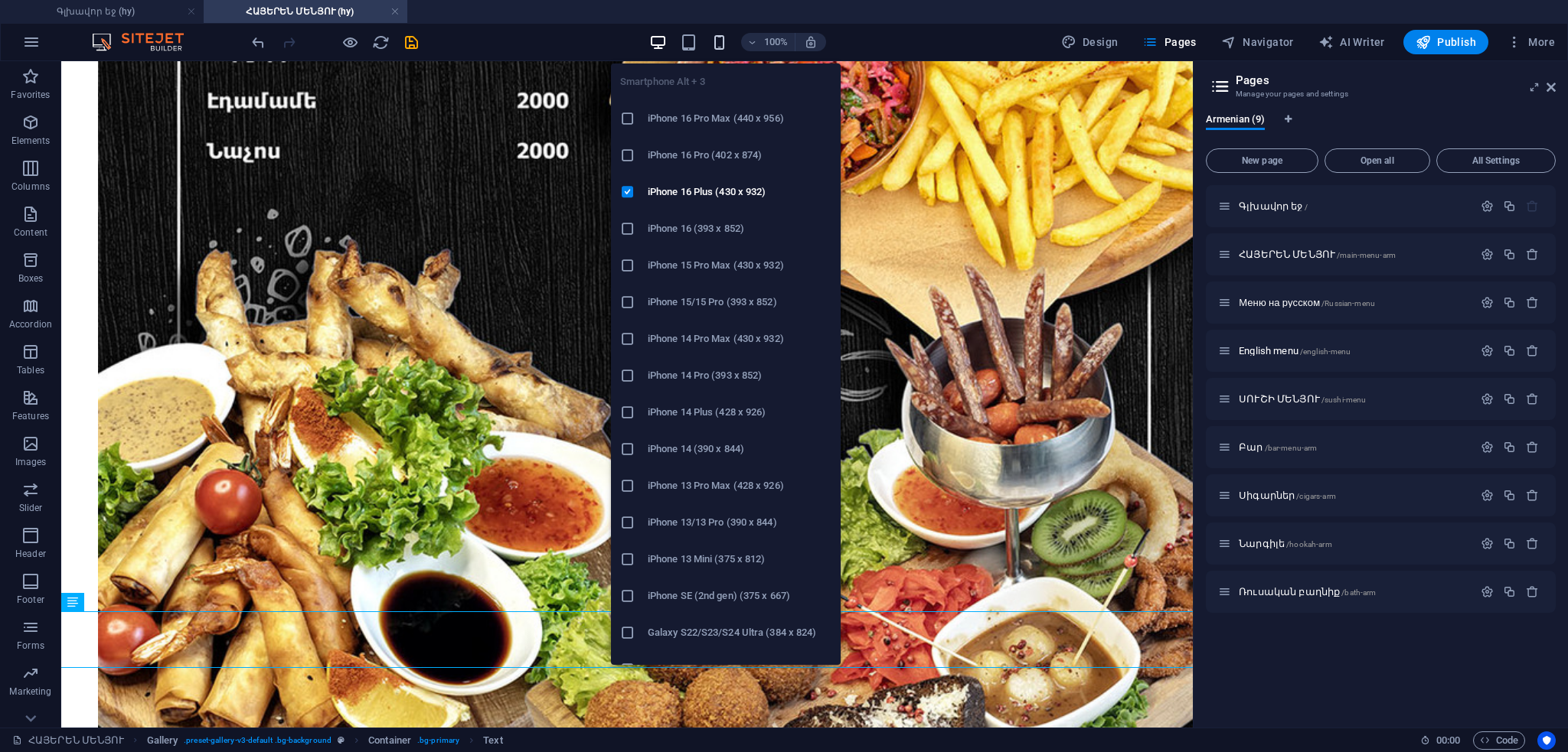
click at [716, 41] on icon "button" at bounding box center [719, 42] width 17 height 17
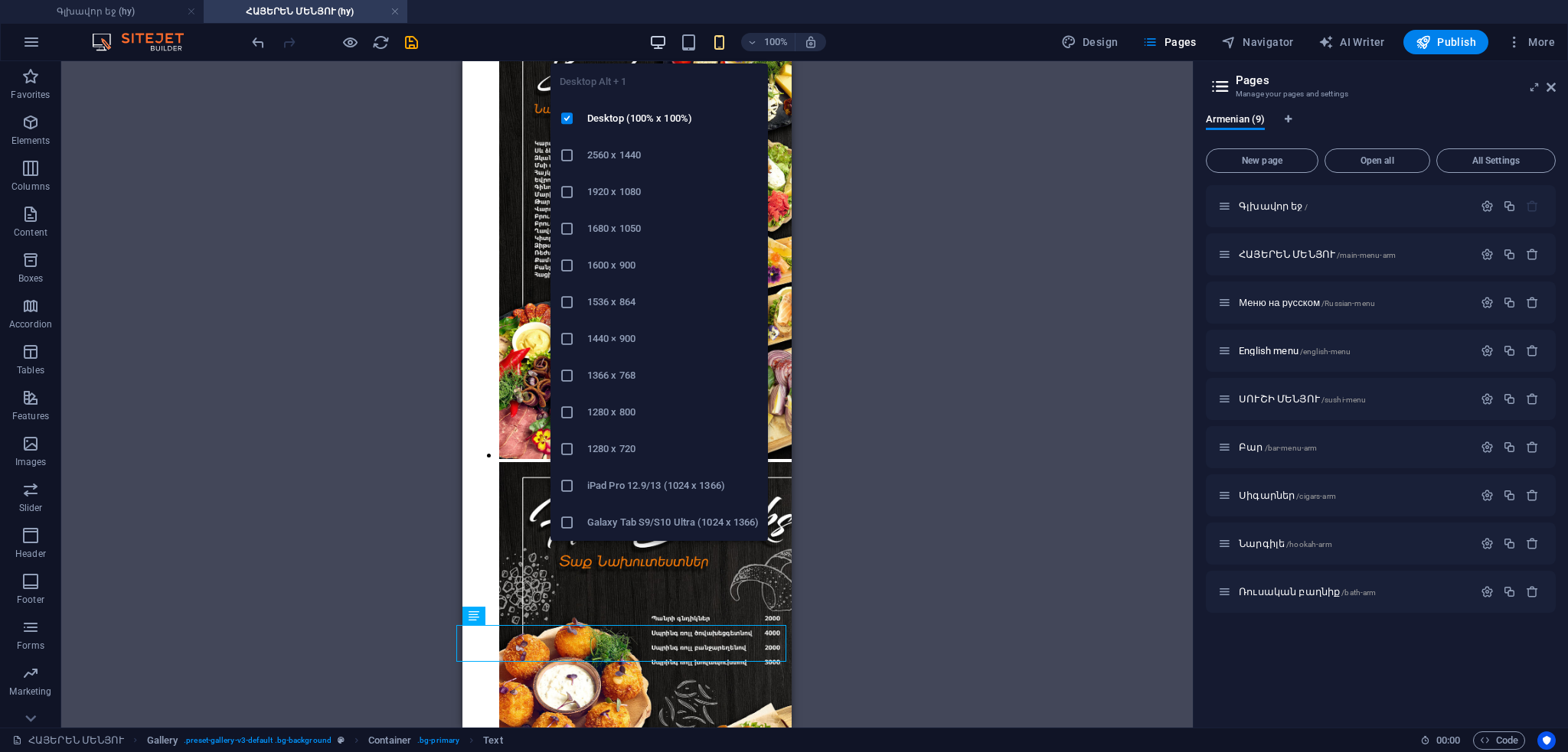
click at [662, 43] on icon "button" at bounding box center [658, 42] width 17 height 17
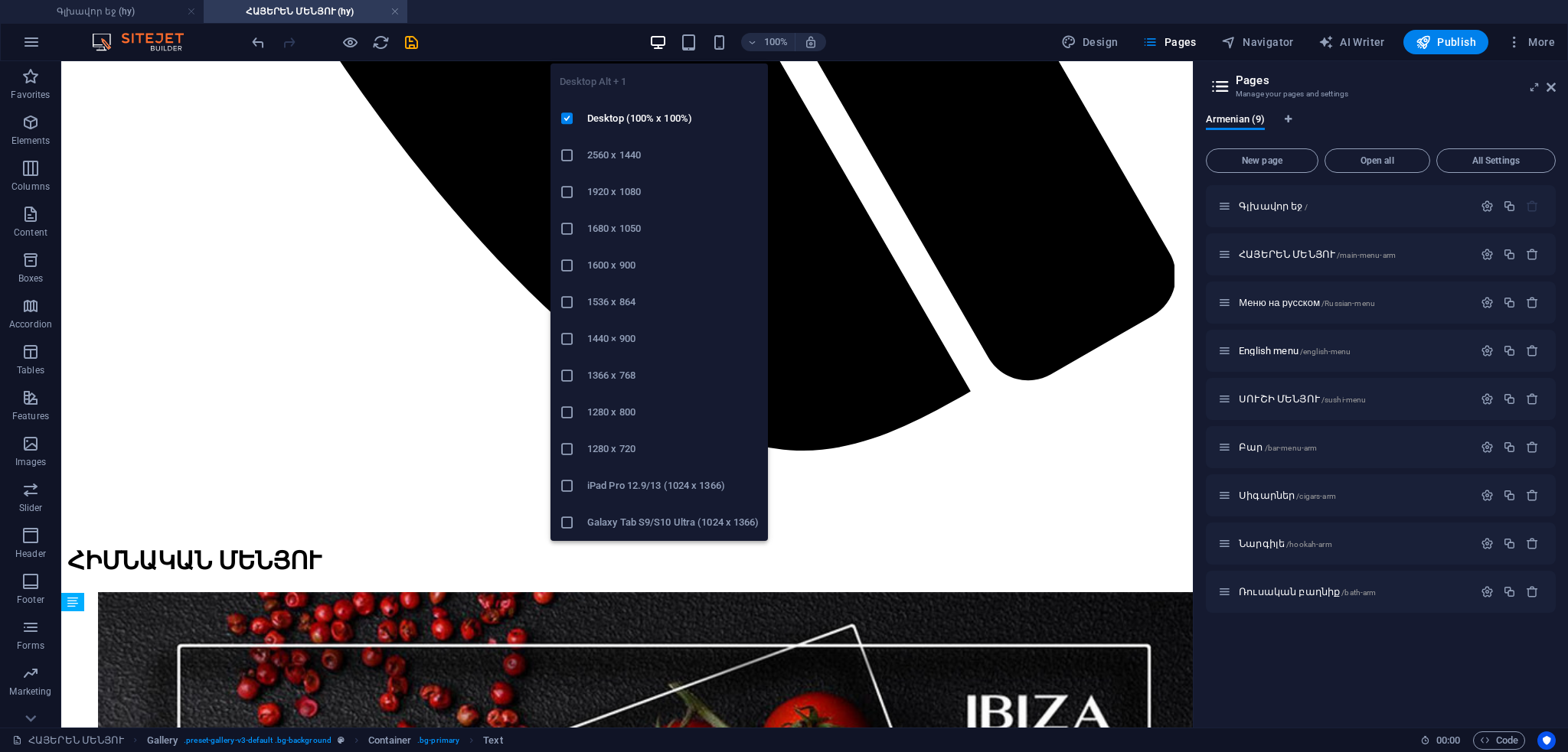
scroll to position [28794, 0]
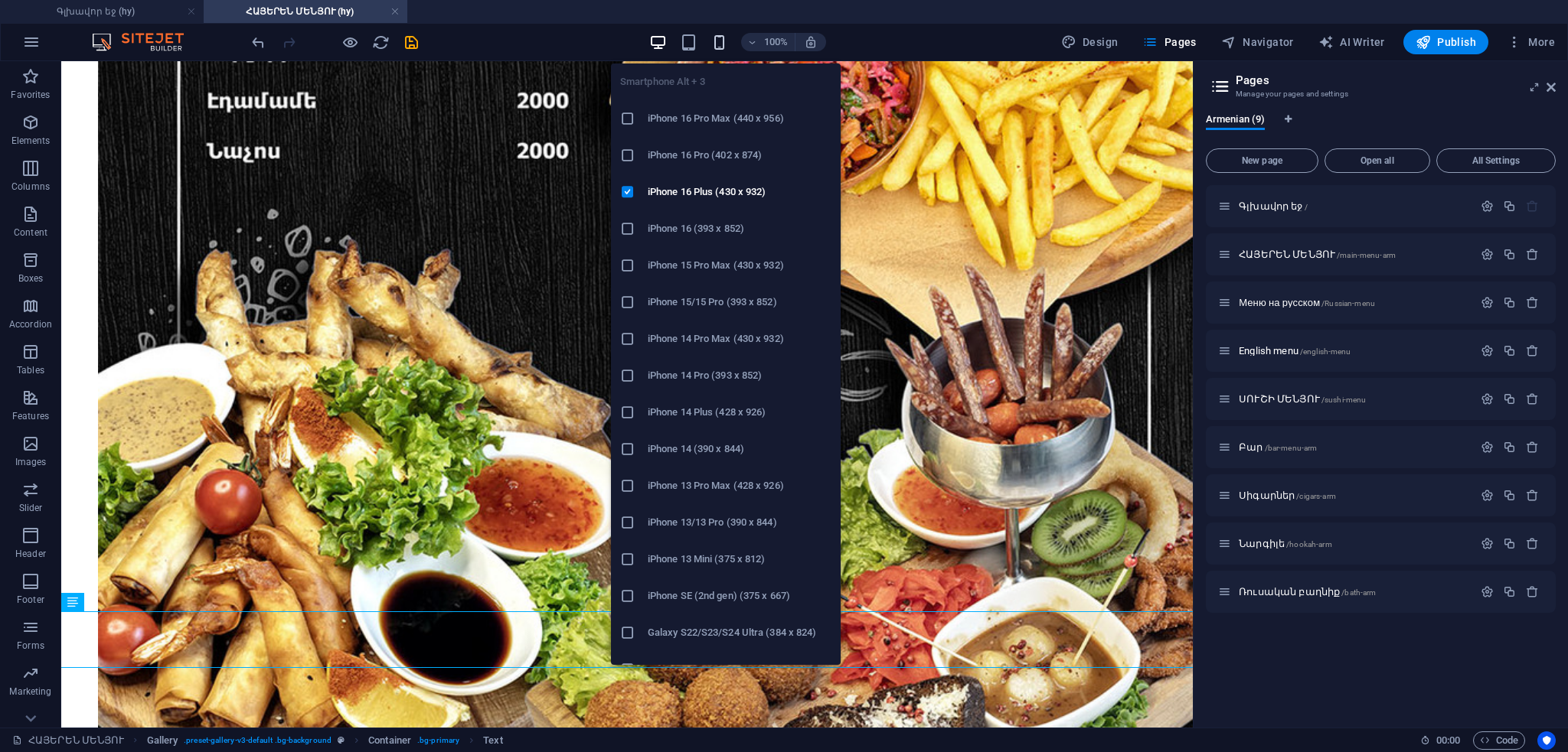
click at [721, 39] on icon "button" at bounding box center [719, 42] width 17 height 17
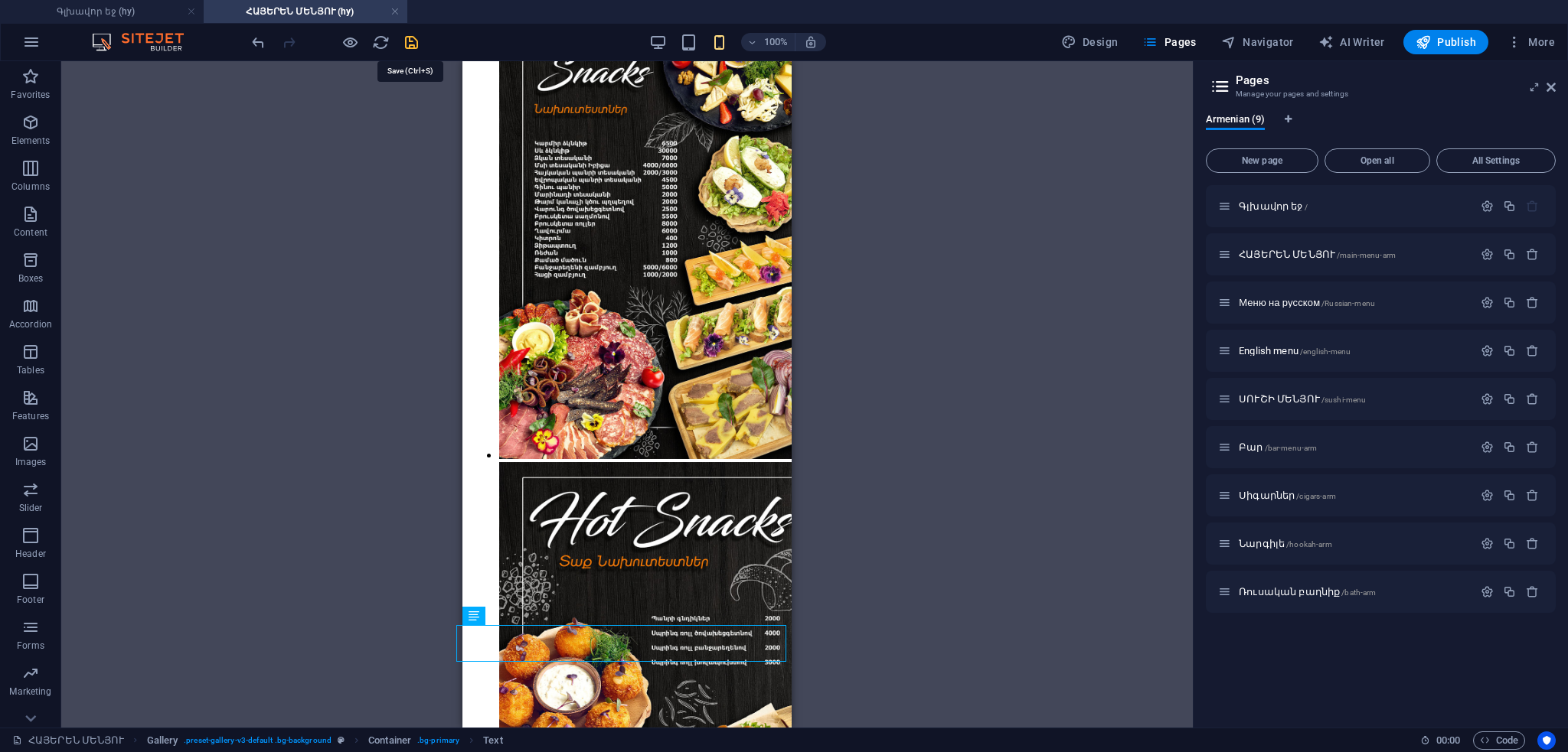
click at [416, 39] on icon "save" at bounding box center [411, 42] width 17 height 17
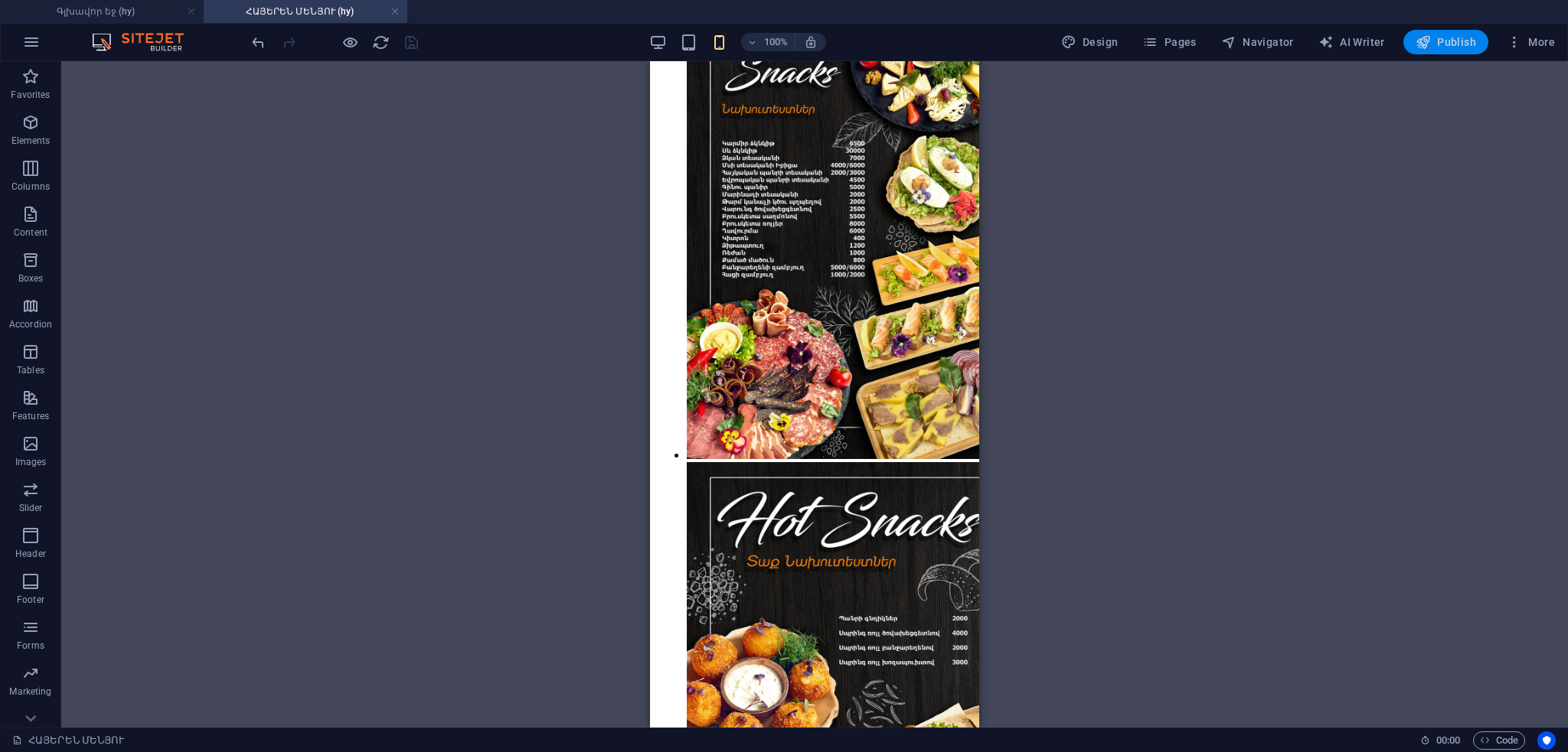
click at [1446, 39] on span "Publish" at bounding box center [1445, 42] width 61 height 15
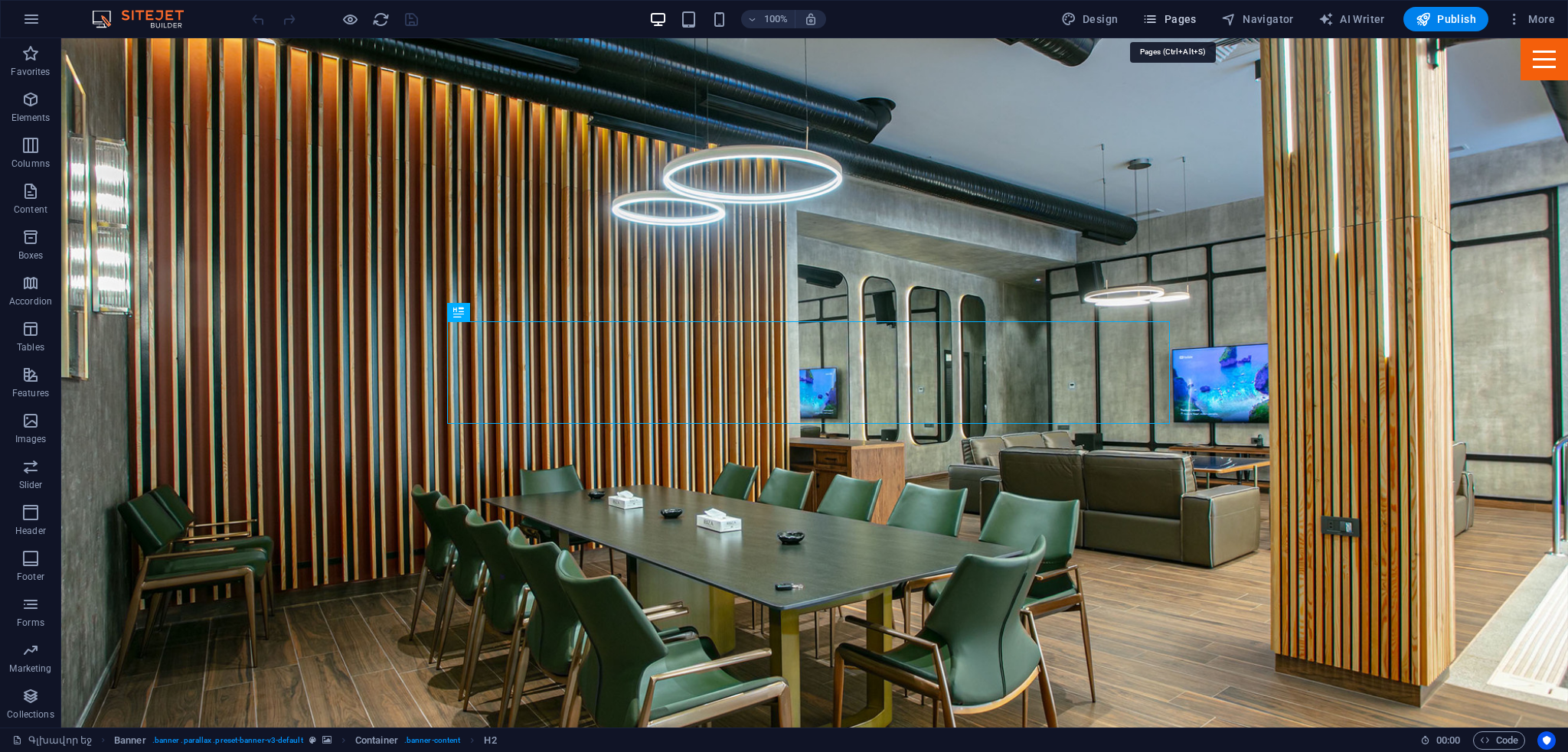
click at [1181, 12] on span "Pages" at bounding box center [1169, 19] width 53 height 15
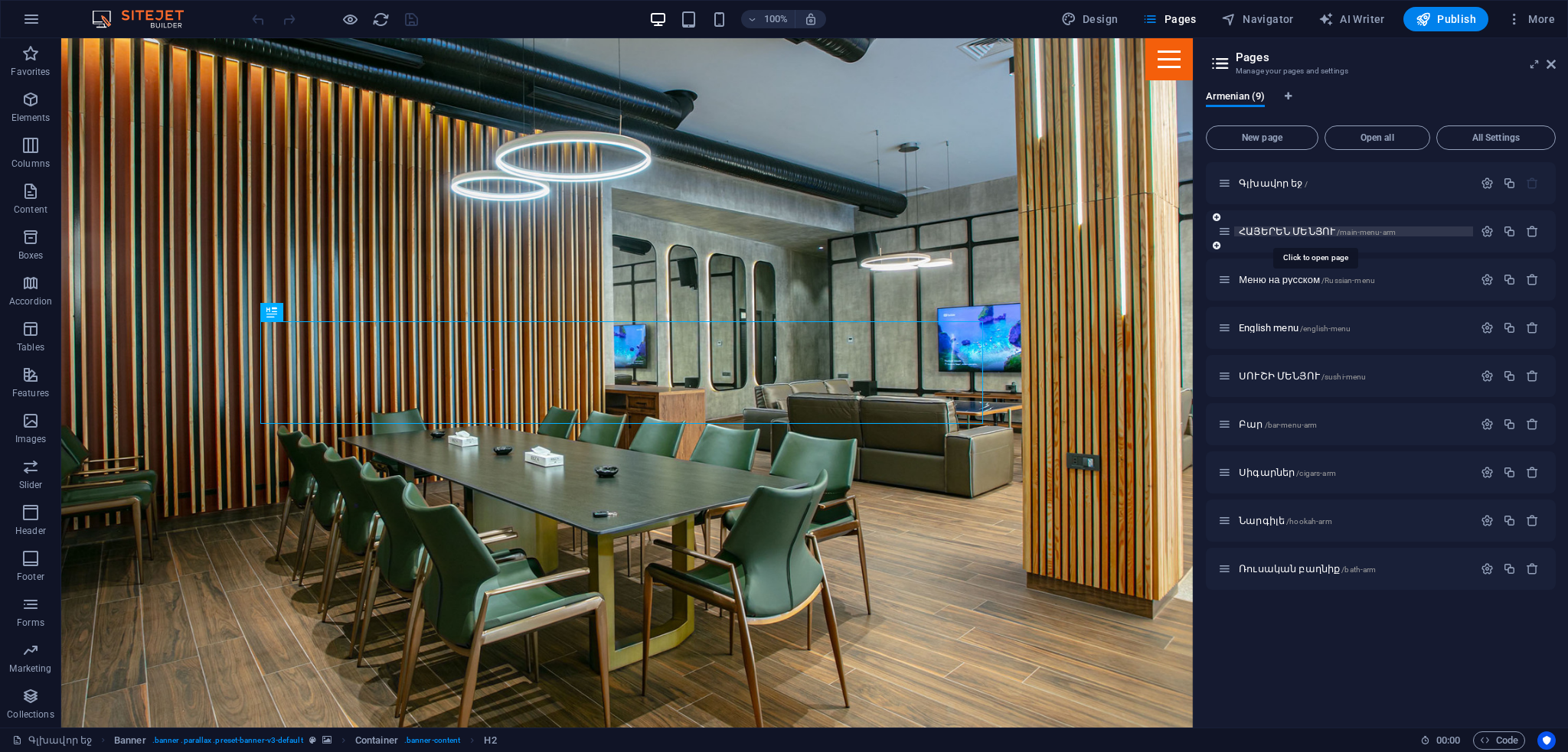
click at [1292, 230] on span "ՀԱՅԵՐԵՆ ՄԵՆՅՈՒ /main-menu-arm" at bounding box center [1316, 231] width 157 height 12
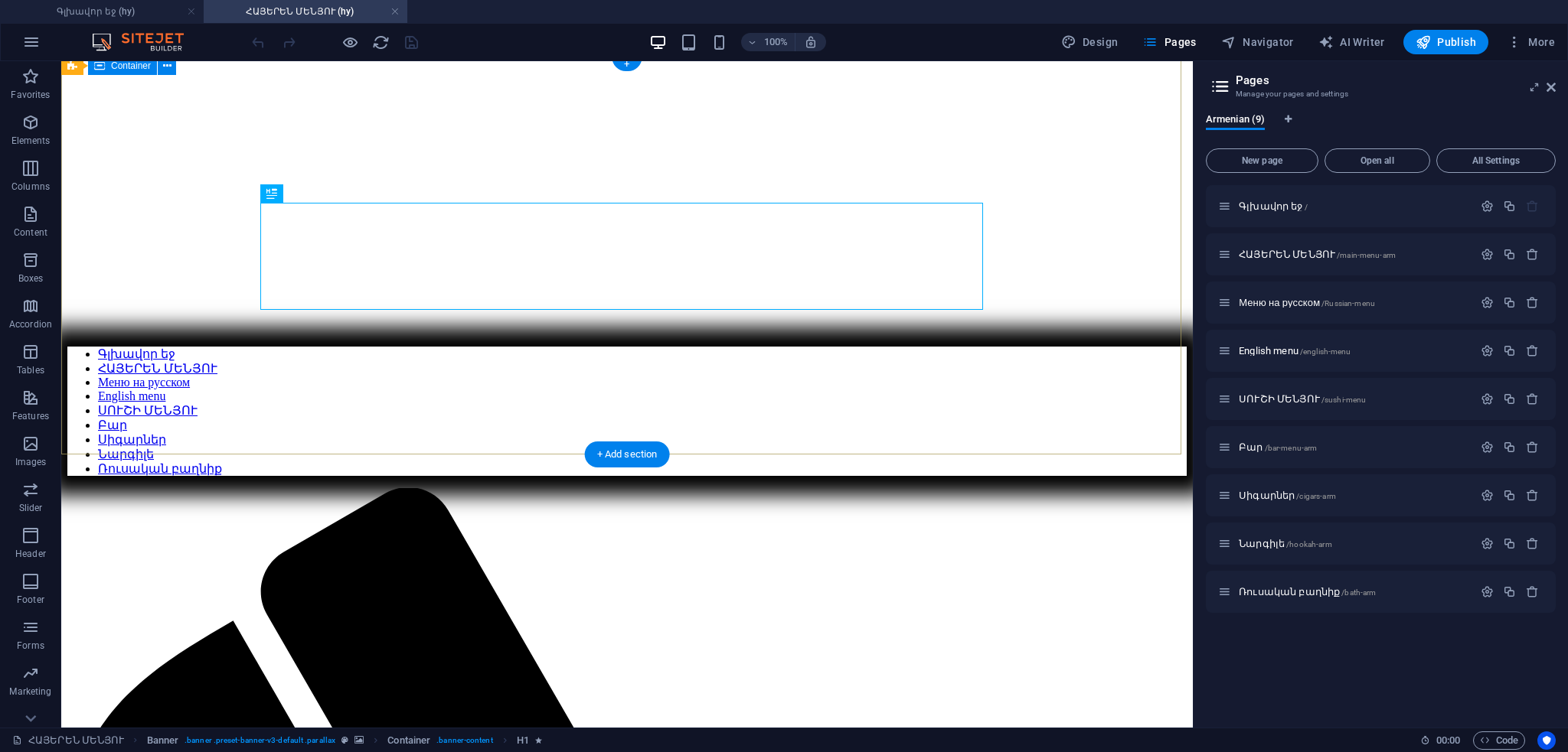
scroll to position [382, 0]
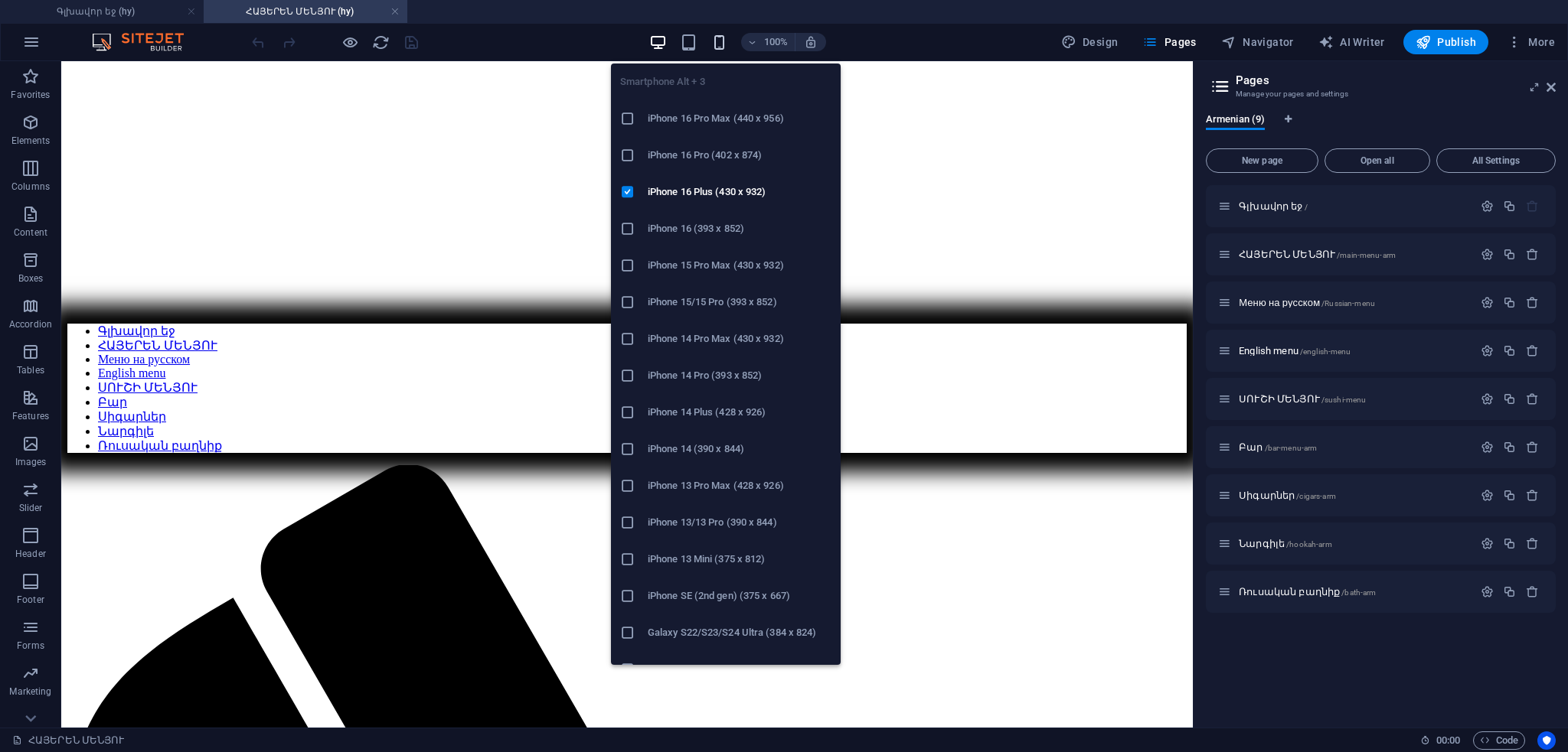
click at [722, 38] on icon "button" at bounding box center [719, 42] width 17 height 17
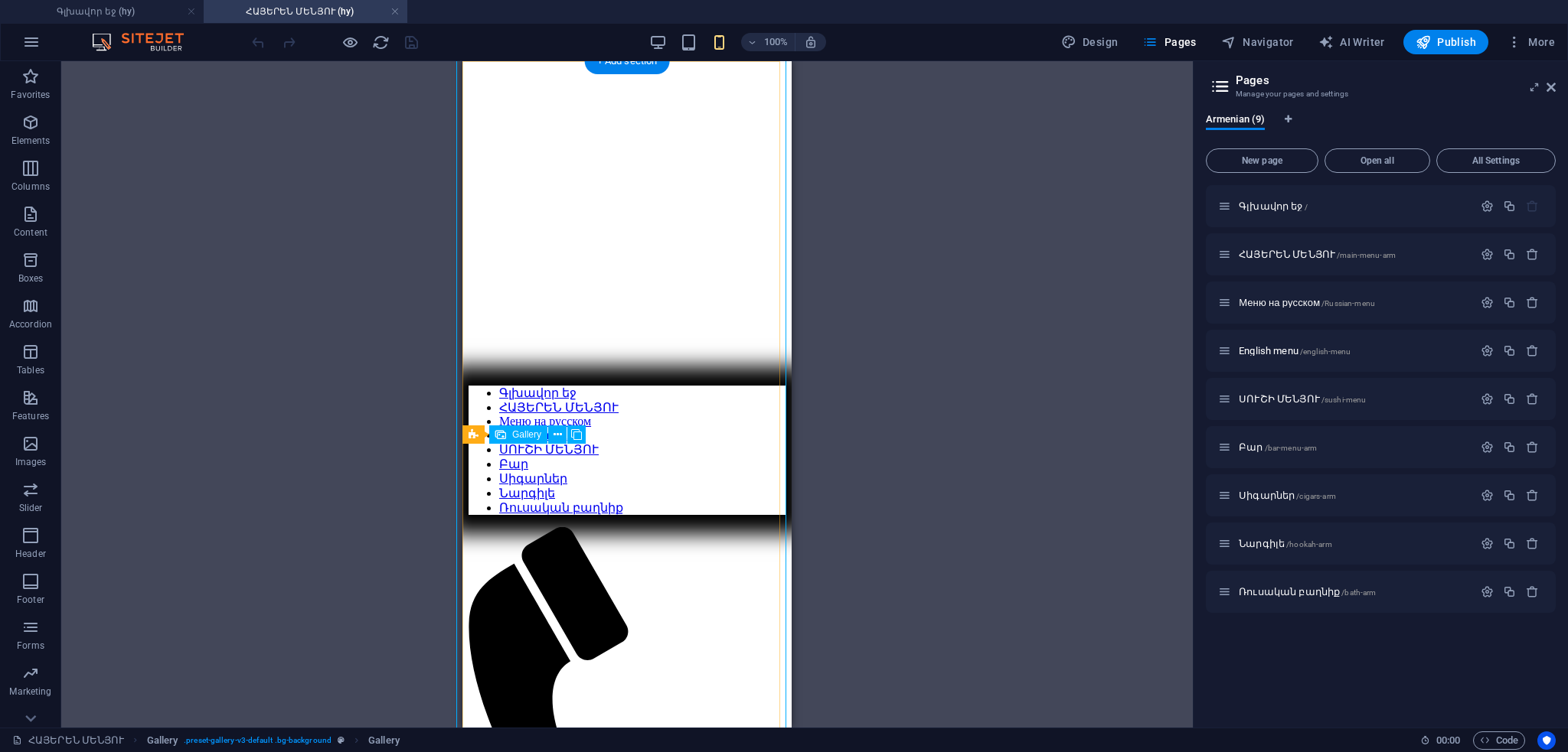
scroll to position [306, 0]
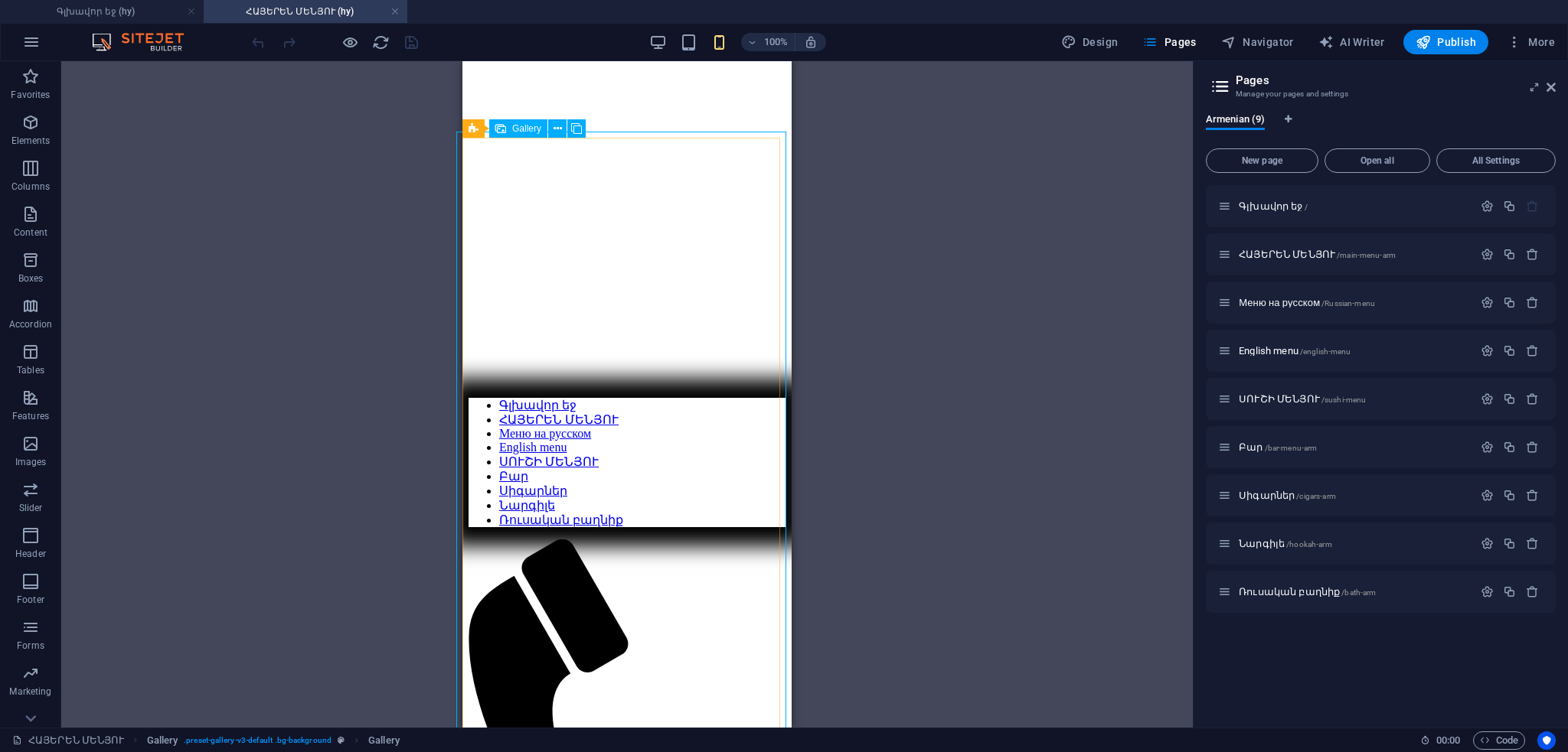
click at [523, 127] on span "Gallery" at bounding box center [526, 129] width 29 height 9
select select "px"
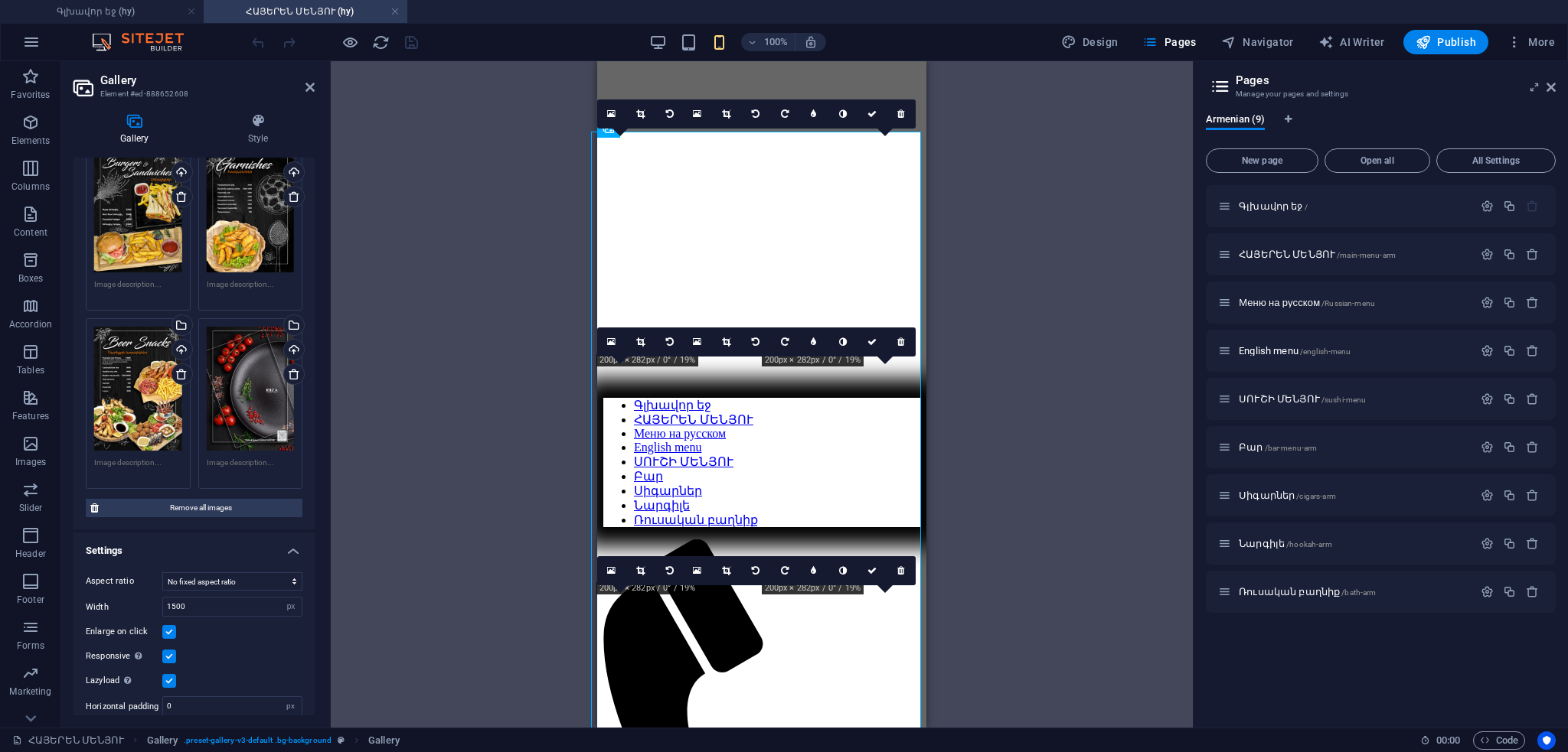
scroll to position [1385, 0]
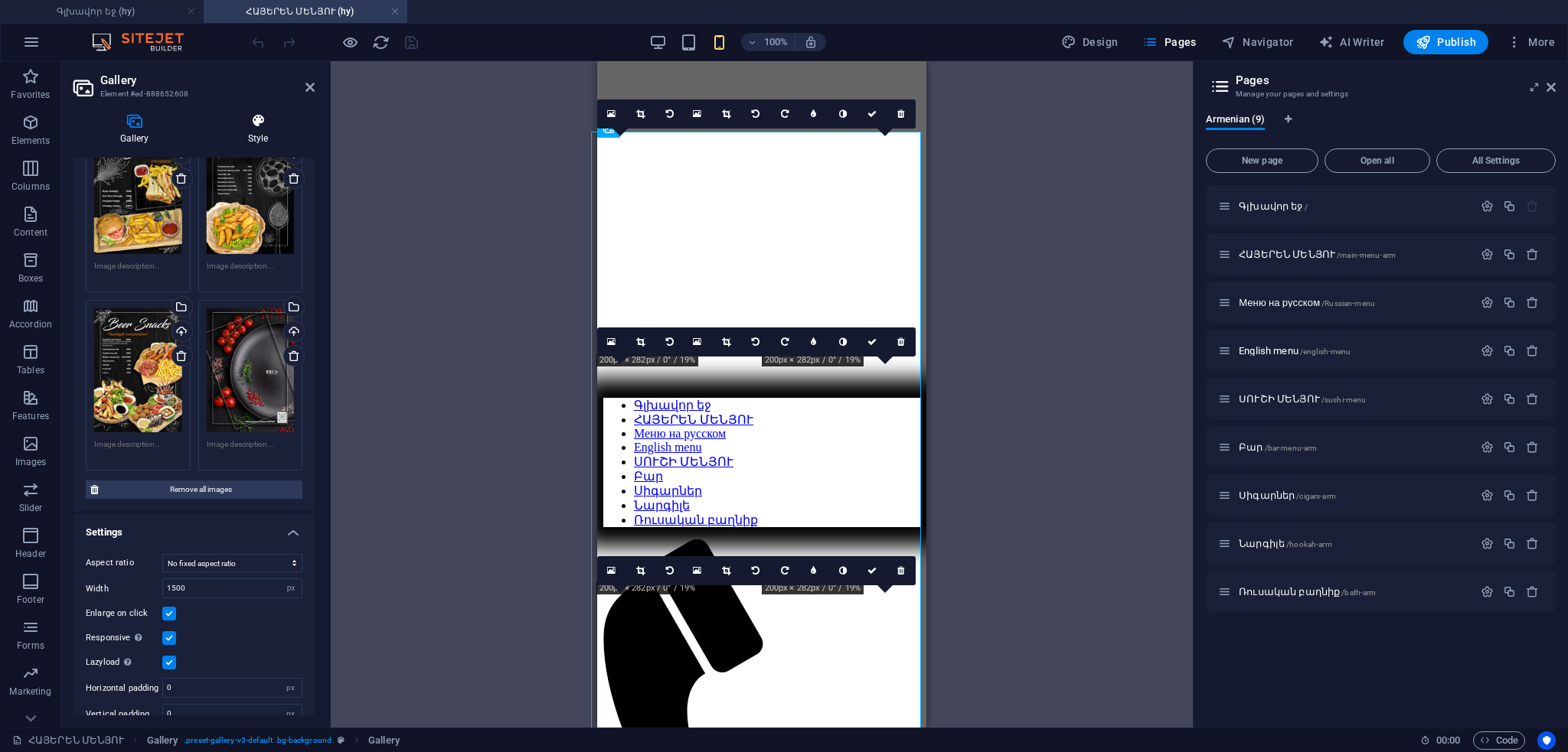
click at [256, 127] on icon at bounding box center [258, 120] width 113 height 15
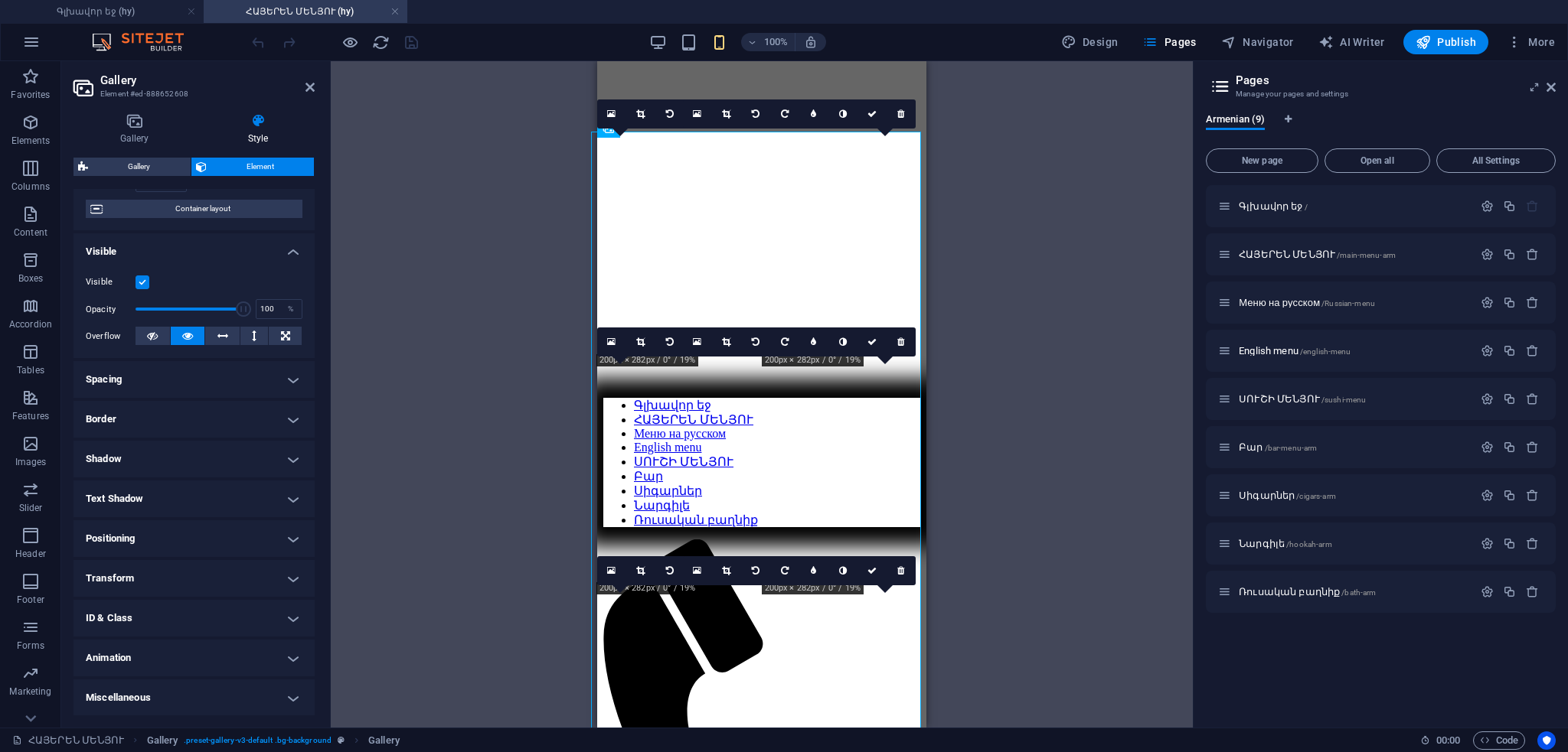
scroll to position [0, 0]
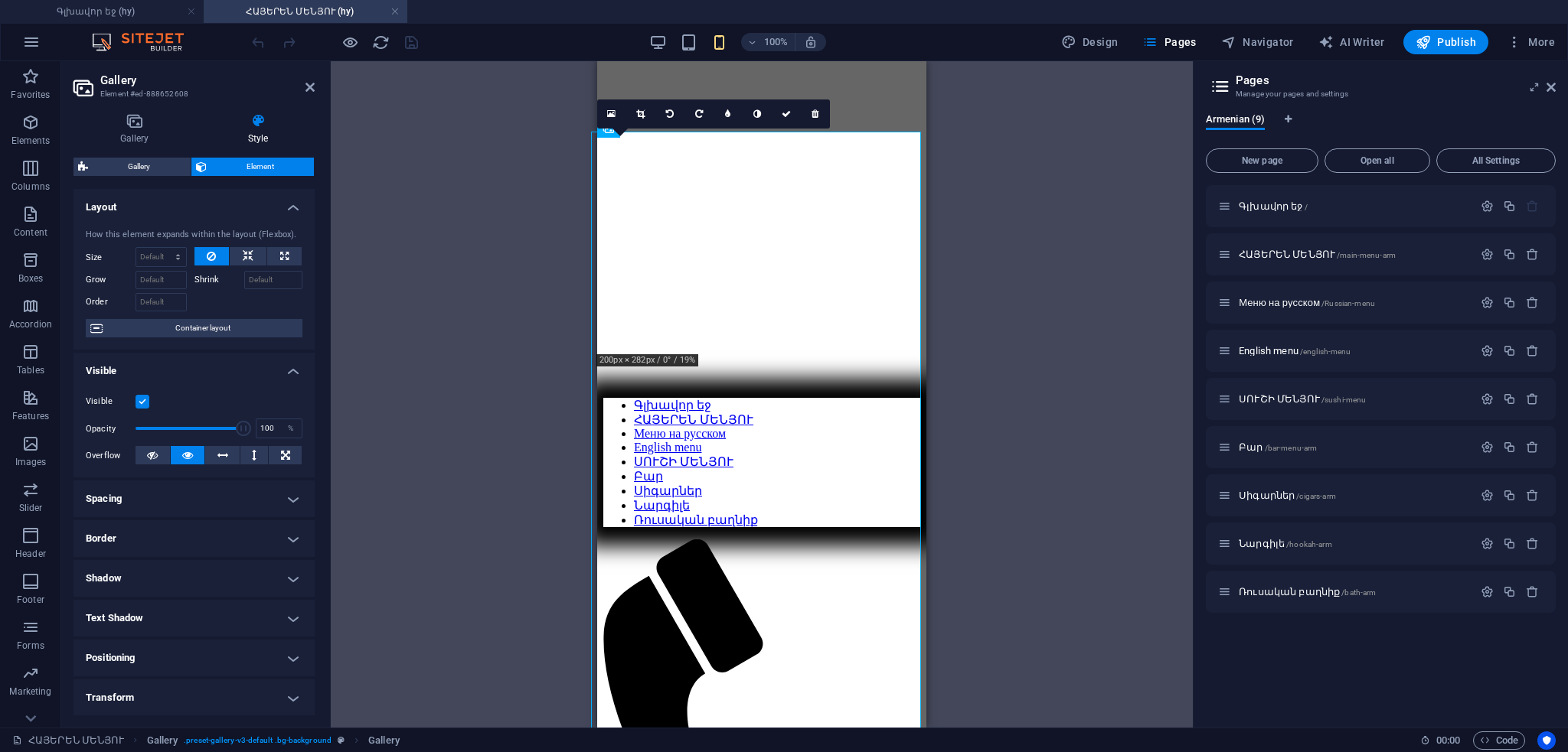
click at [610, 128] on div "16:10 16:9 4:3 1:1 1:2 0" at bounding box center [714, 113] width 233 height 29
click at [1009, 282] on div "Drag and drop a file to add it H1 Banner Banner Container Scroll indicator Gall…" at bounding box center [762, 394] width 862 height 666
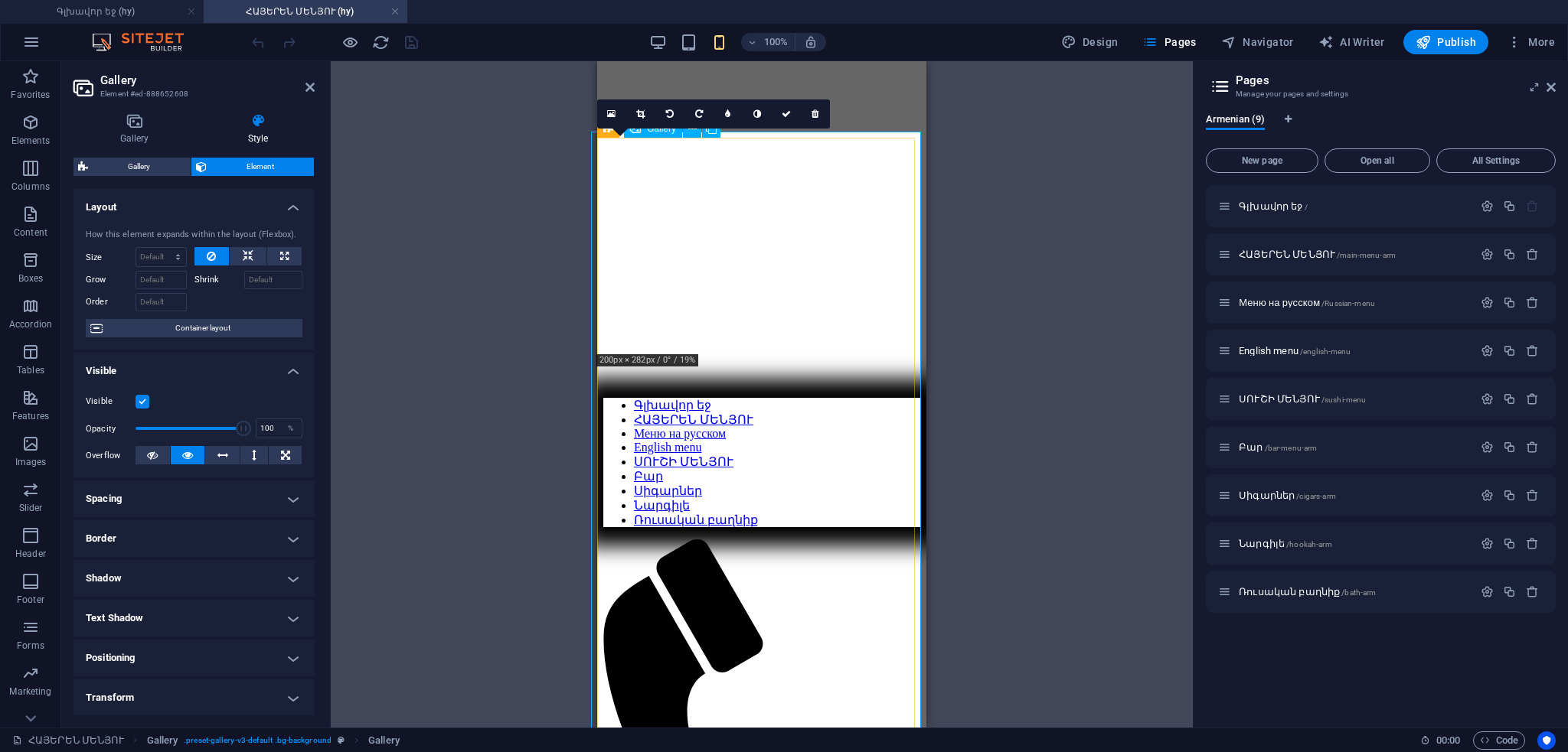
click at [138, 126] on icon at bounding box center [134, 120] width 122 height 15
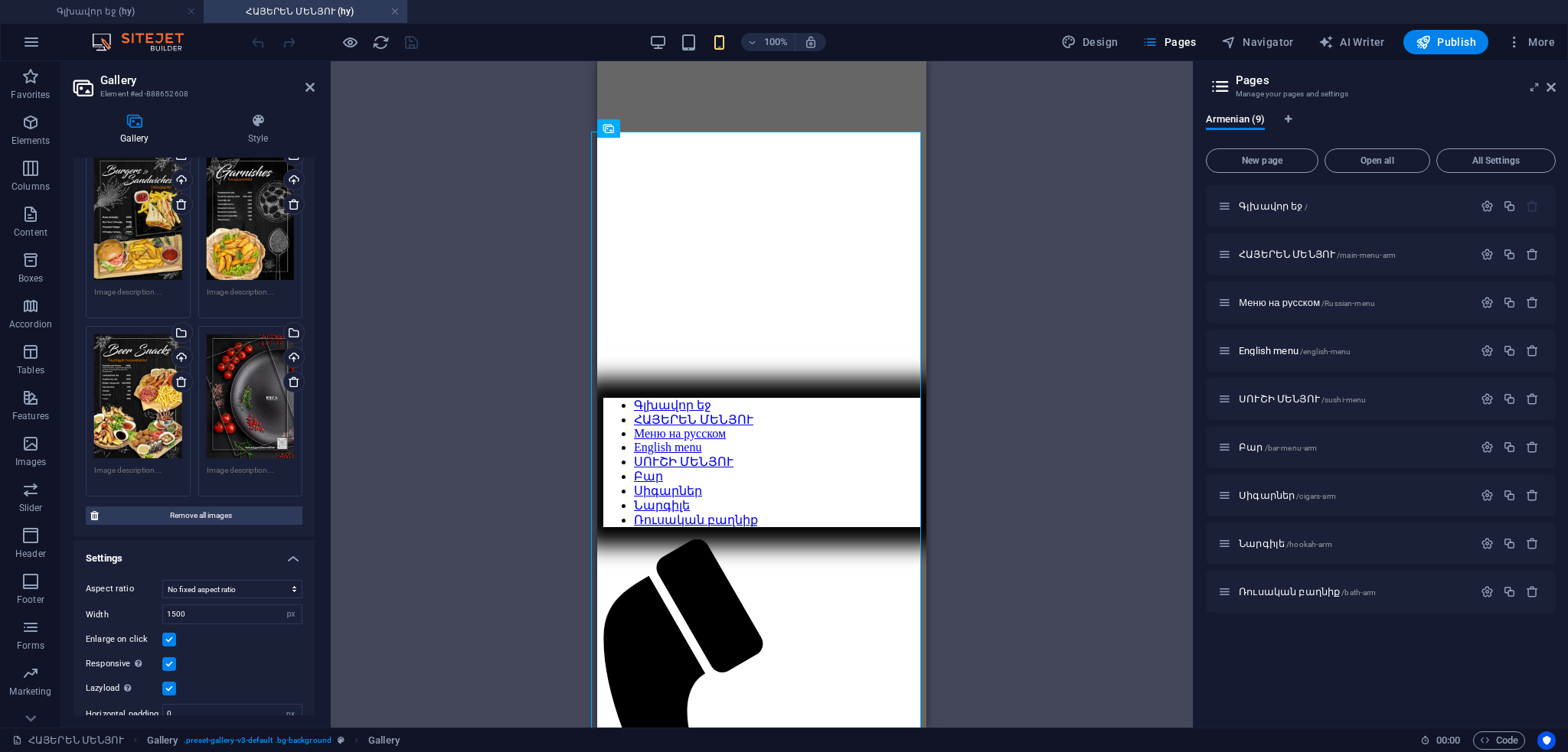
scroll to position [1385, 0]
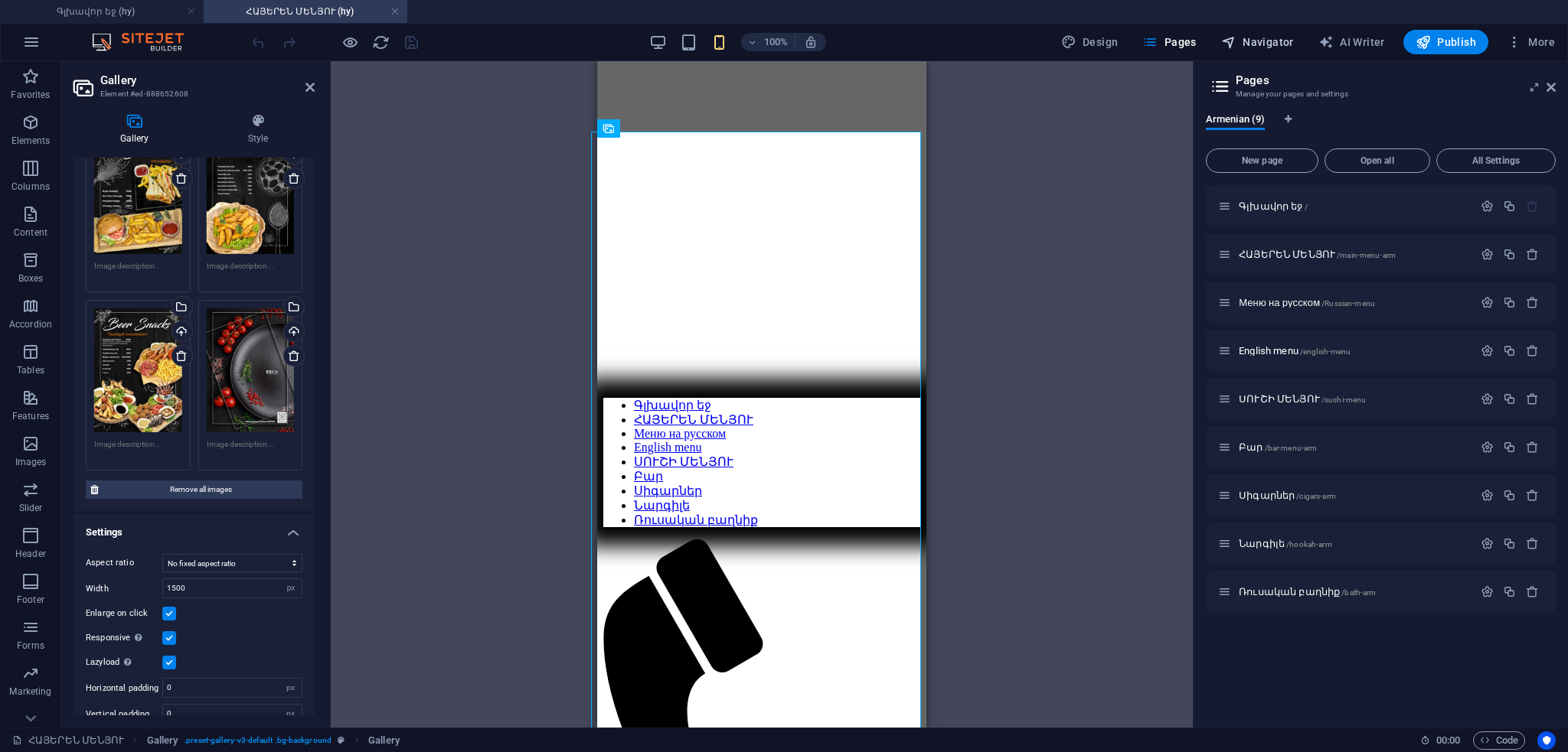
click at [1258, 42] on span "Navigator" at bounding box center [1257, 42] width 72 height 15
select select "5784753-hy"
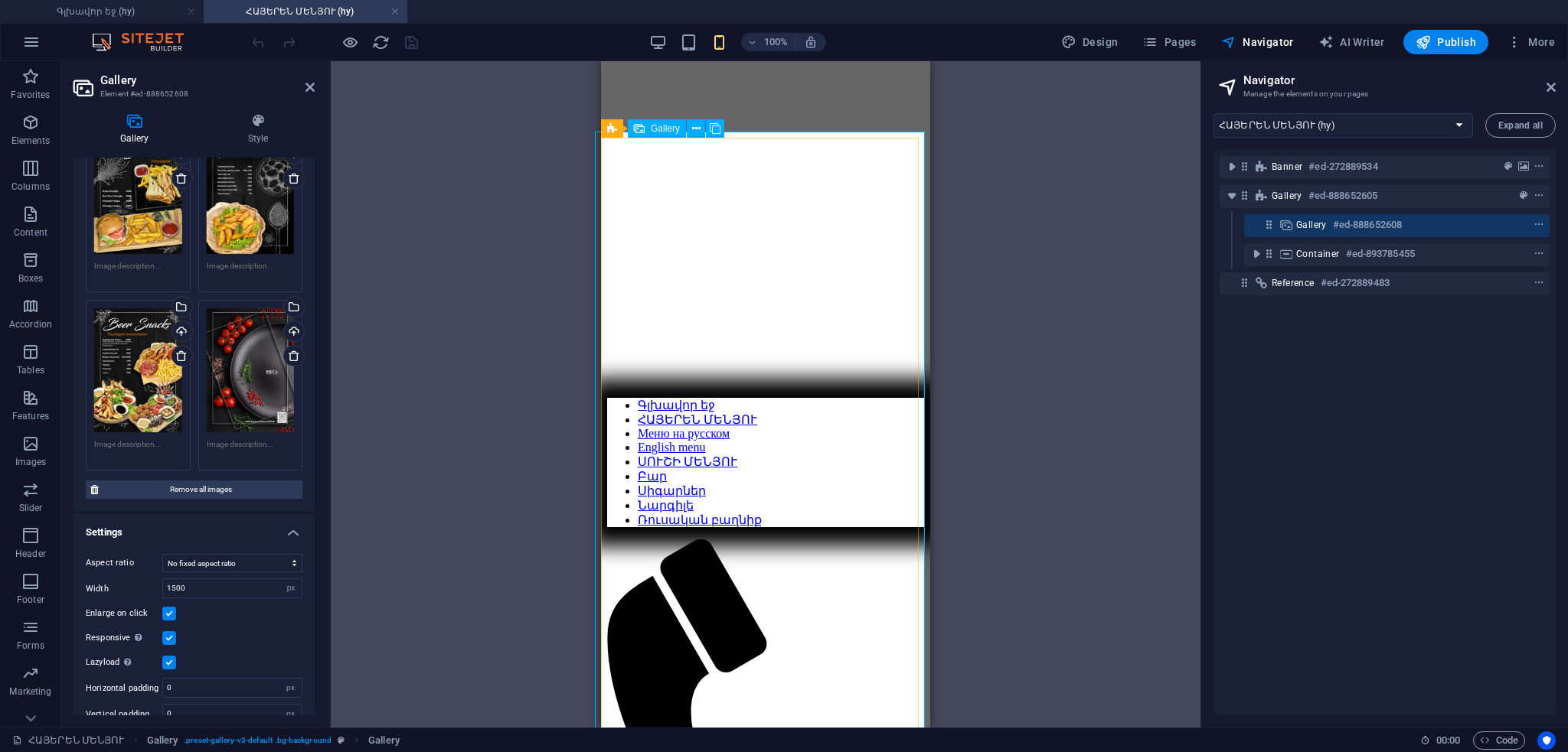
click at [1305, 222] on span "Gallery" at bounding box center [1311, 225] width 31 height 13
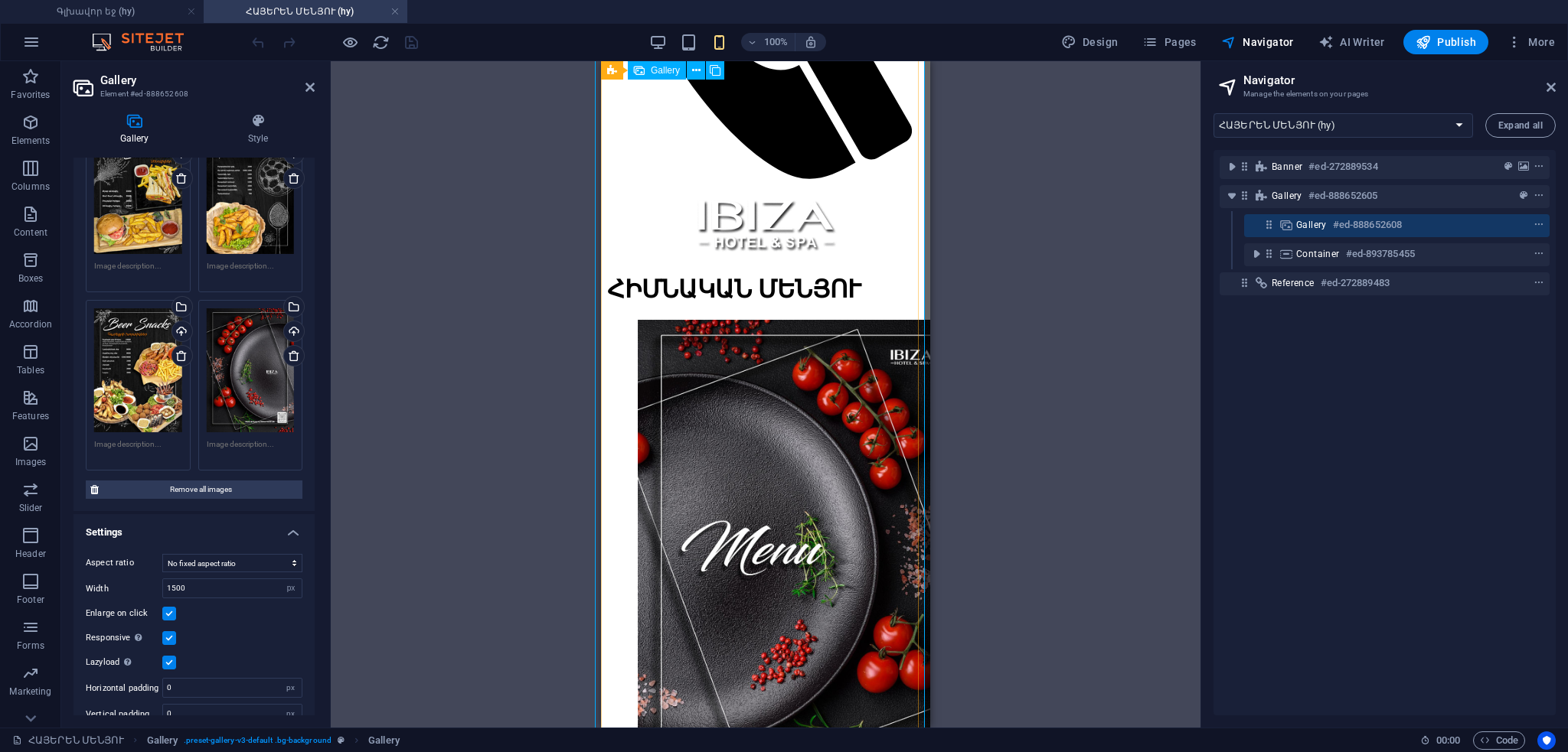
click at [1305, 222] on span "Gallery" at bounding box center [1311, 225] width 31 height 13
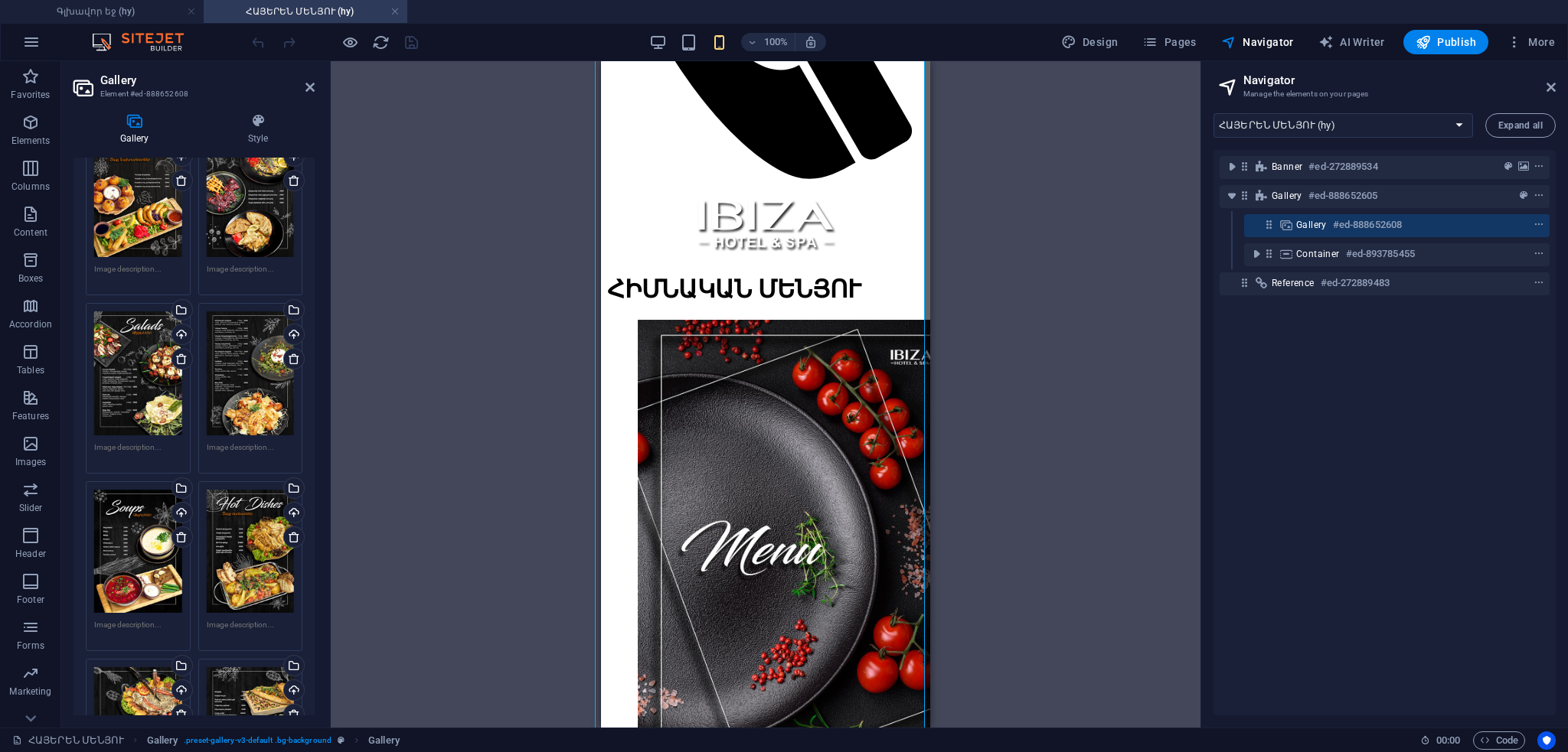
scroll to position [0, 0]
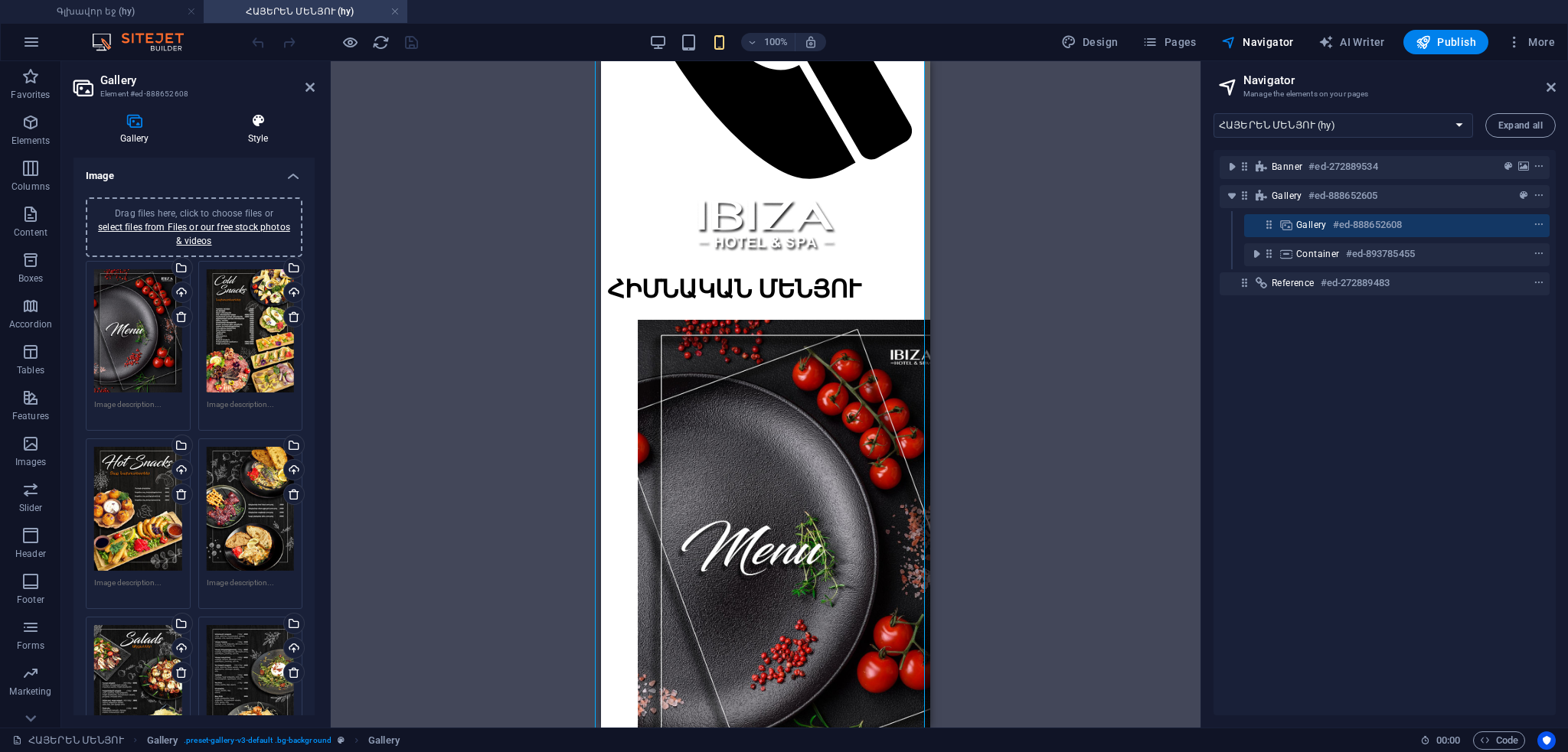
click at [261, 127] on icon at bounding box center [258, 120] width 113 height 15
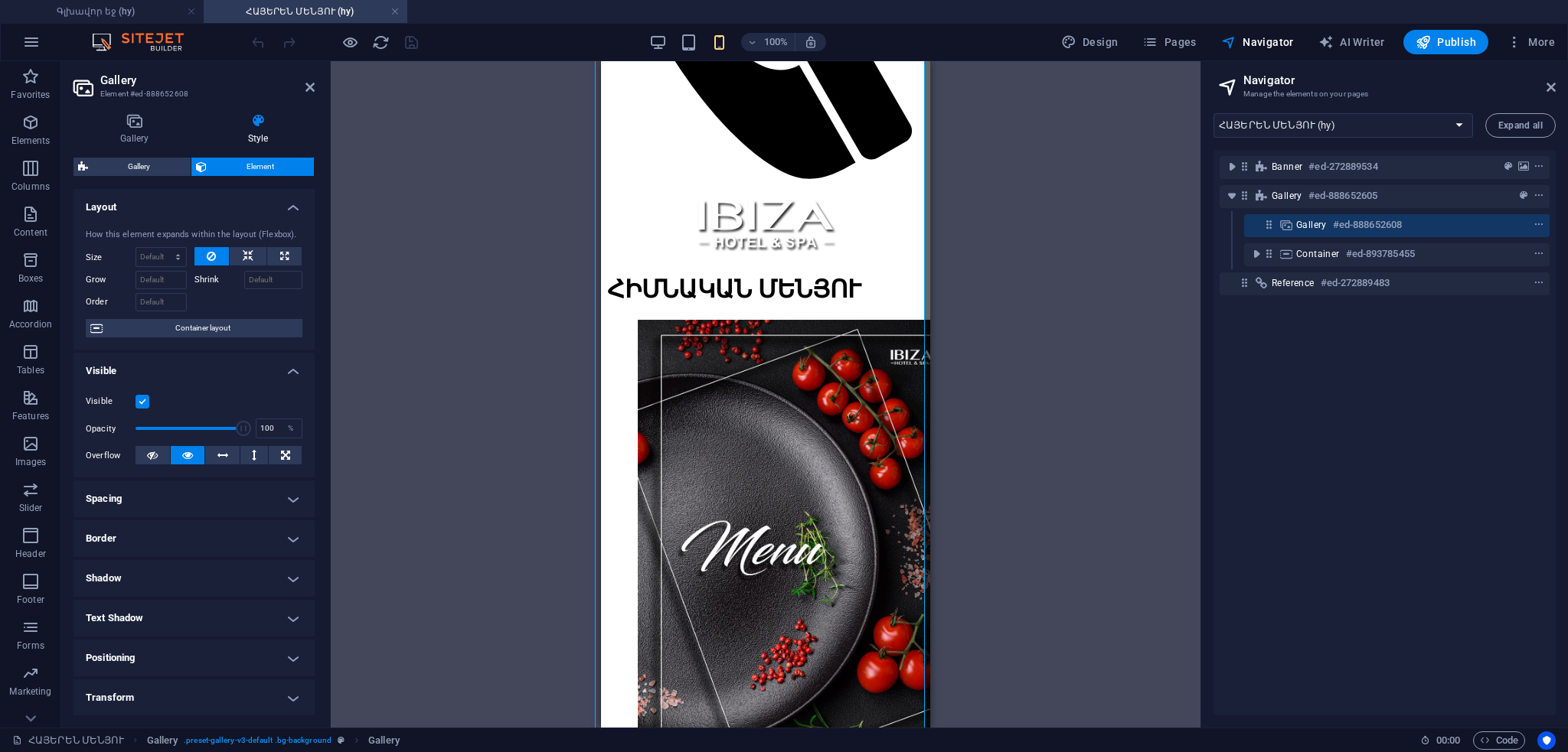
click at [181, 496] on h4 "Spacing" at bounding box center [194, 499] width 241 height 37
click at [181, 496] on h4 "Spacing" at bounding box center [194, 494] width 241 height 28
click at [172, 542] on h4 "Border" at bounding box center [194, 539] width 241 height 37
click at [178, 538] on h4 "Border" at bounding box center [194, 534] width 241 height 28
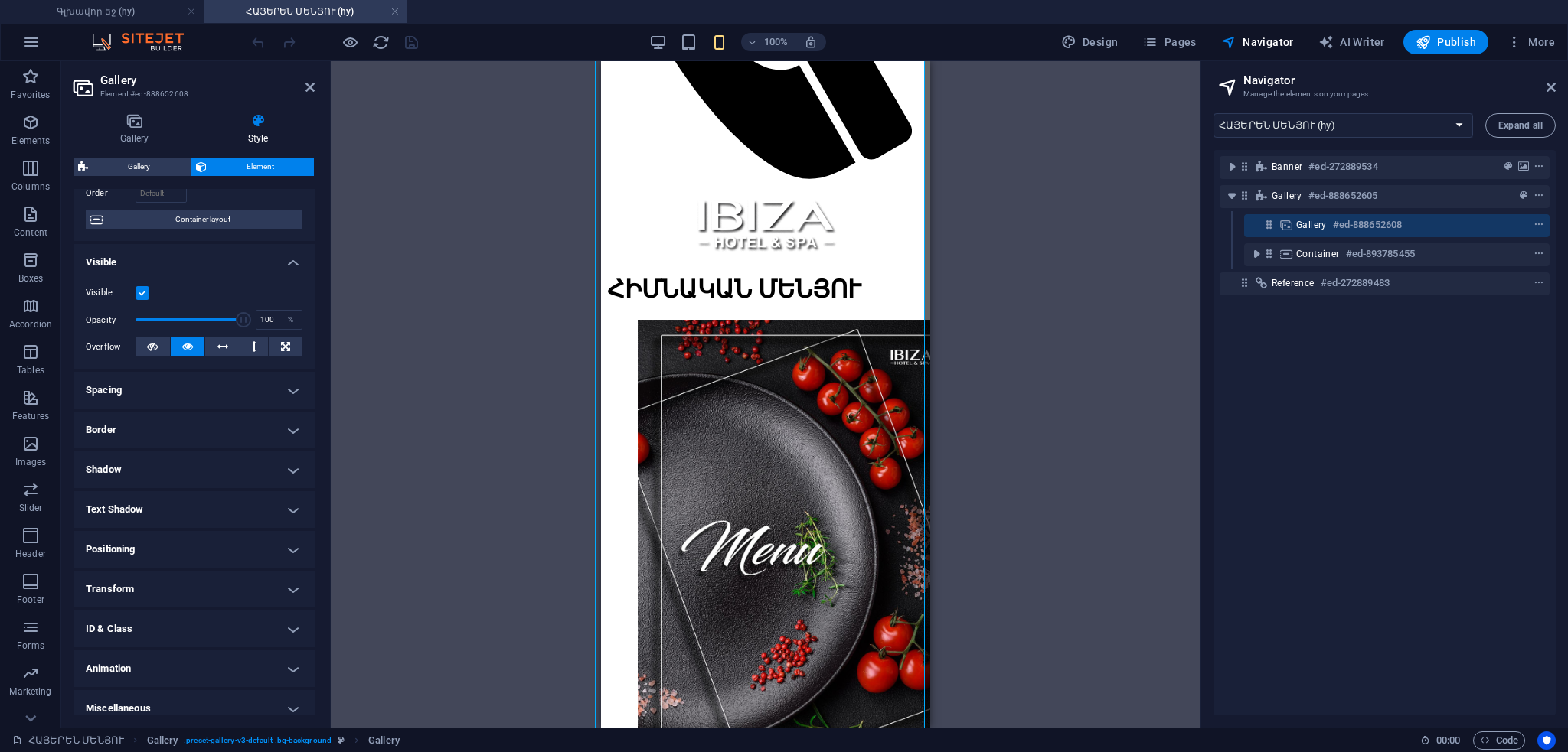
scroll to position [120, 0]
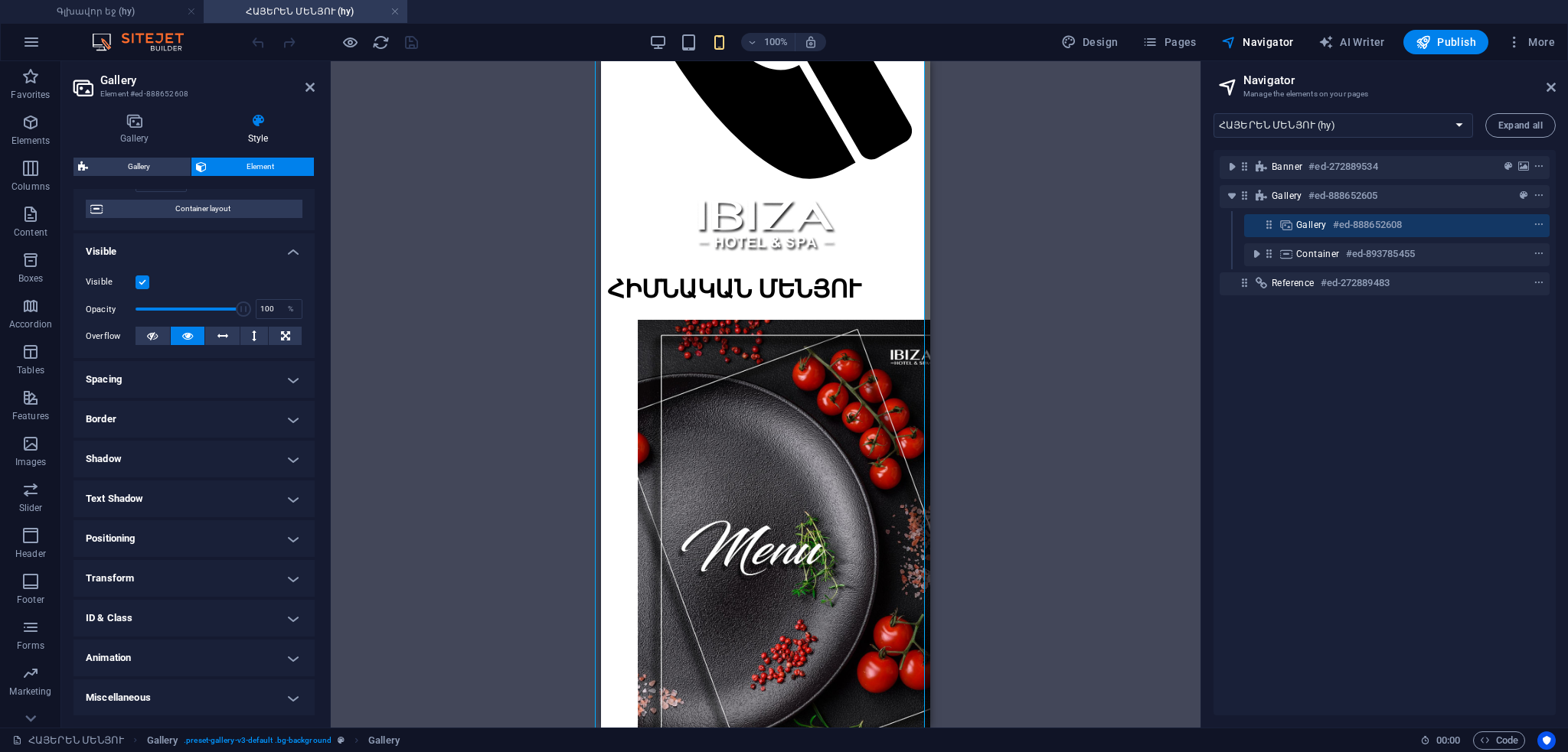
click at [204, 534] on h4 "Positioning" at bounding box center [194, 539] width 241 height 37
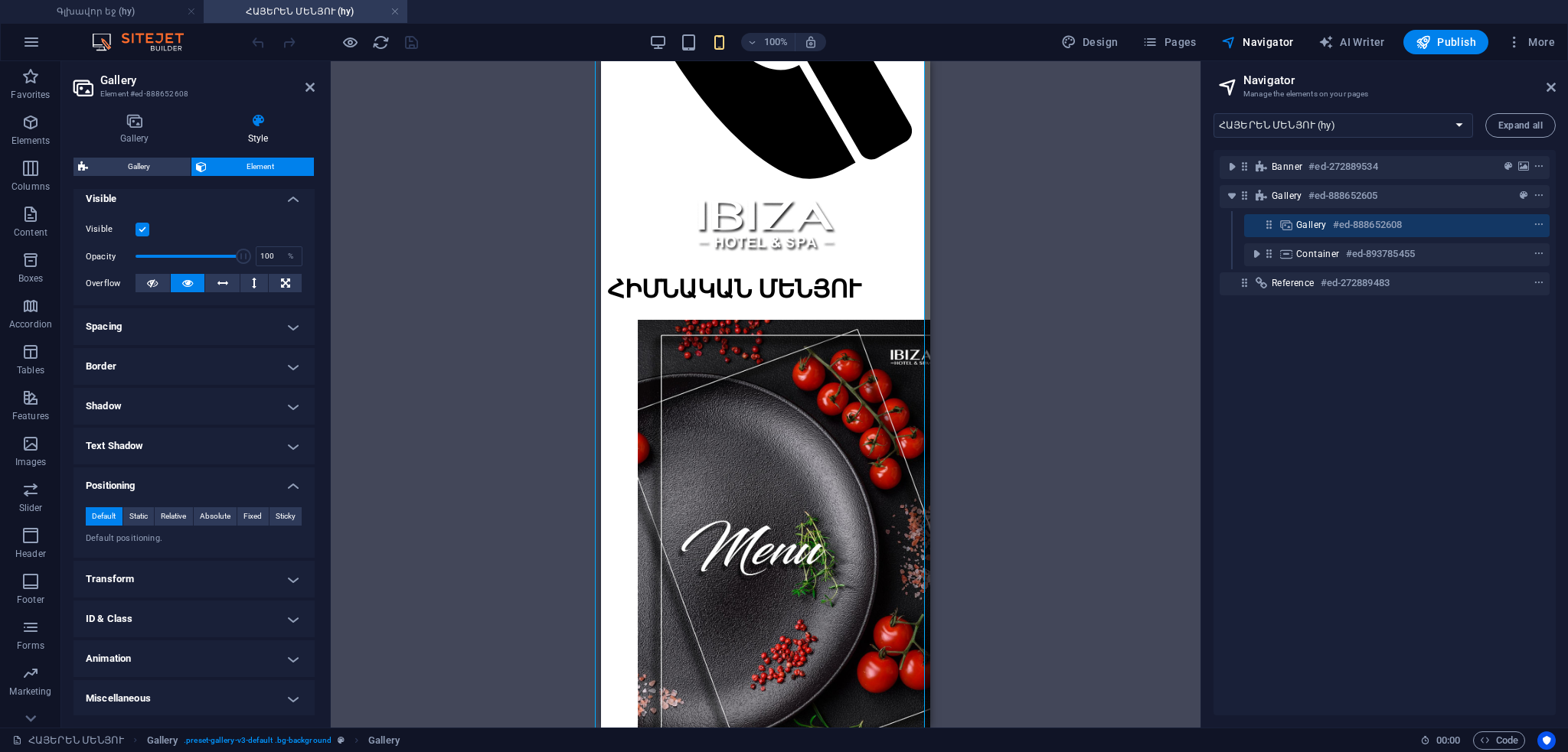
click at [187, 582] on h4 "Transform" at bounding box center [194, 579] width 241 height 37
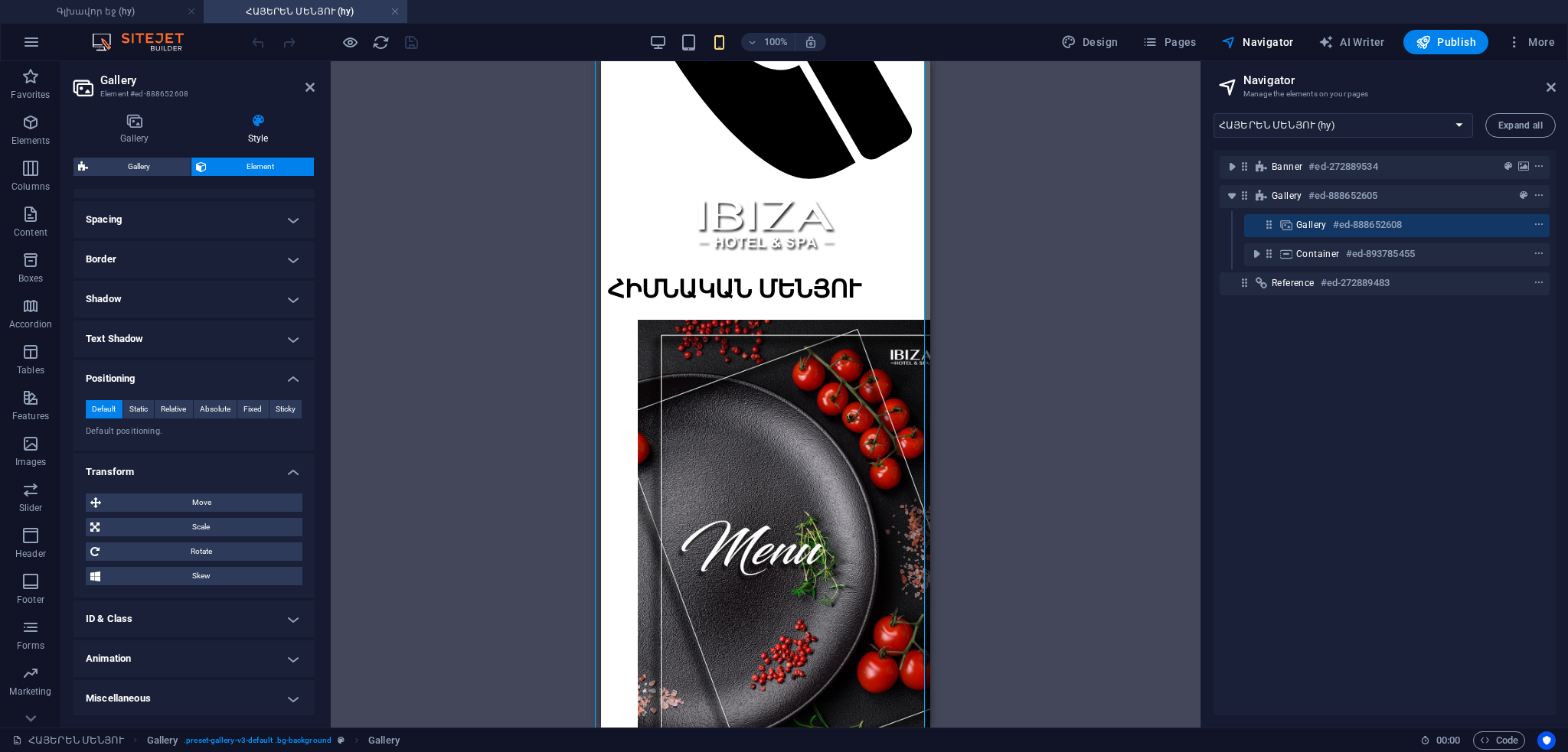
click at [182, 470] on h4 "Transform" at bounding box center [194, 467] width 241 height 28
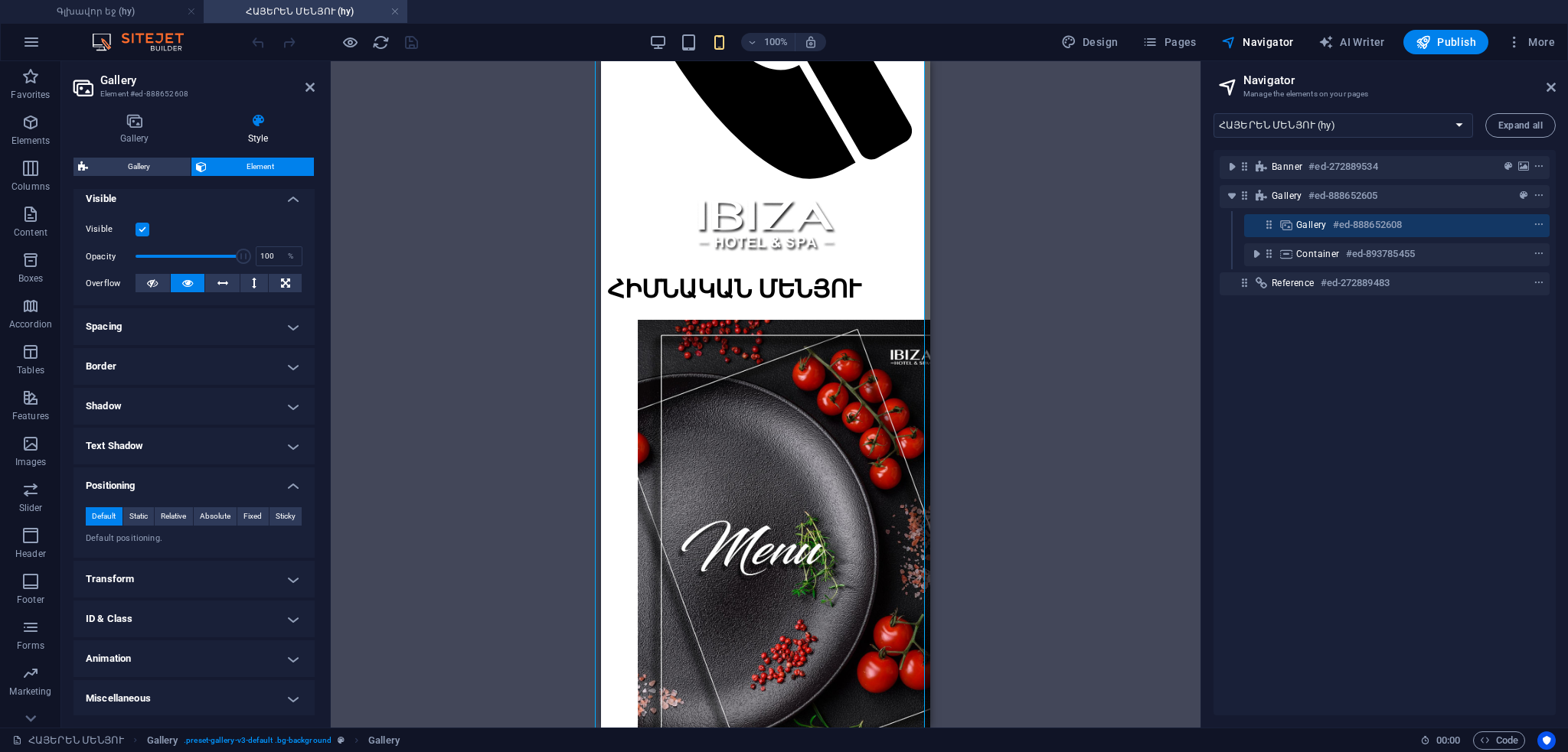
click at [185, 474] on h4 "Positioning" at bounding box center [194, 481] width 241 height 28
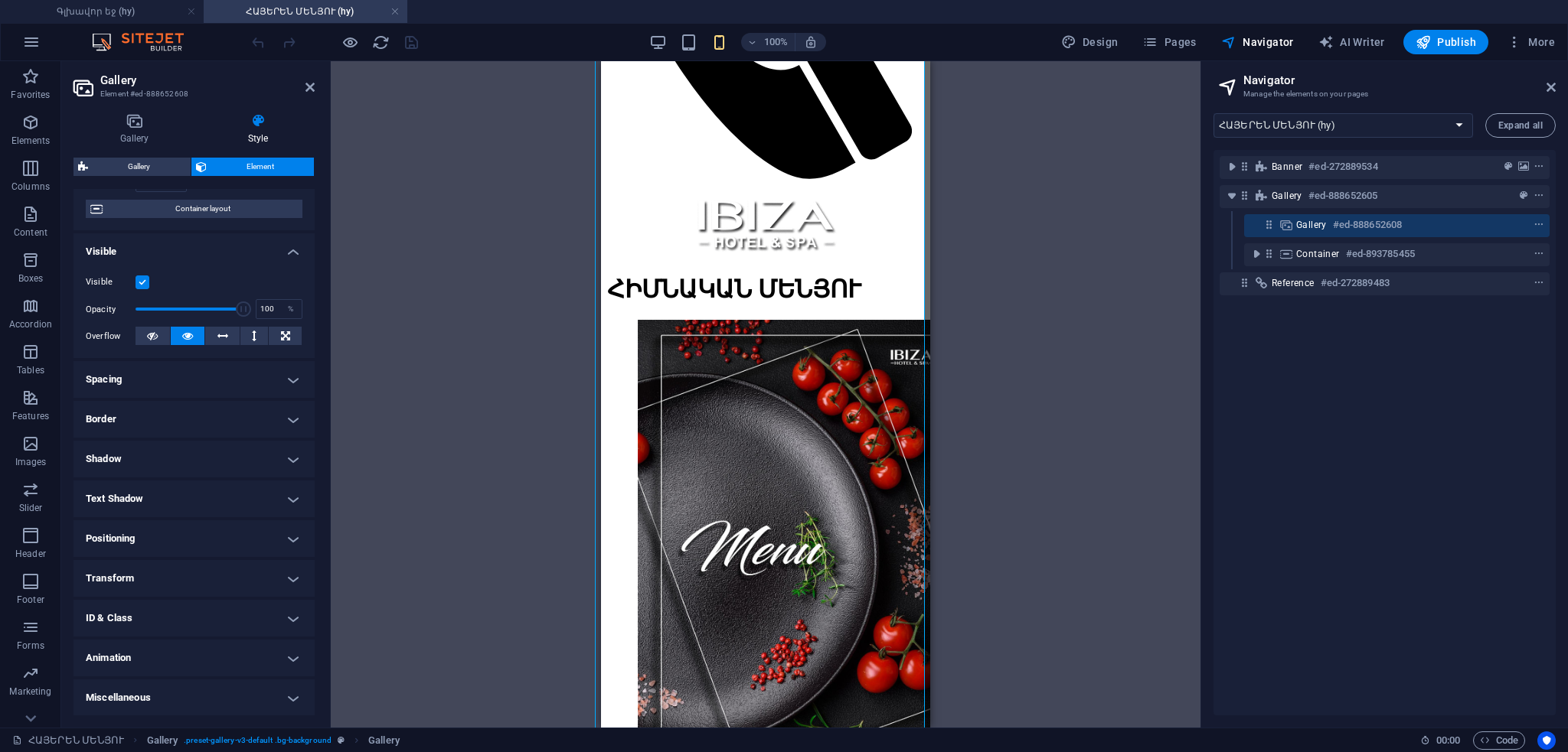
click at [220, 713] on h4 "Miscellaneous" at bounding box center [194, 698] width 241 height 37
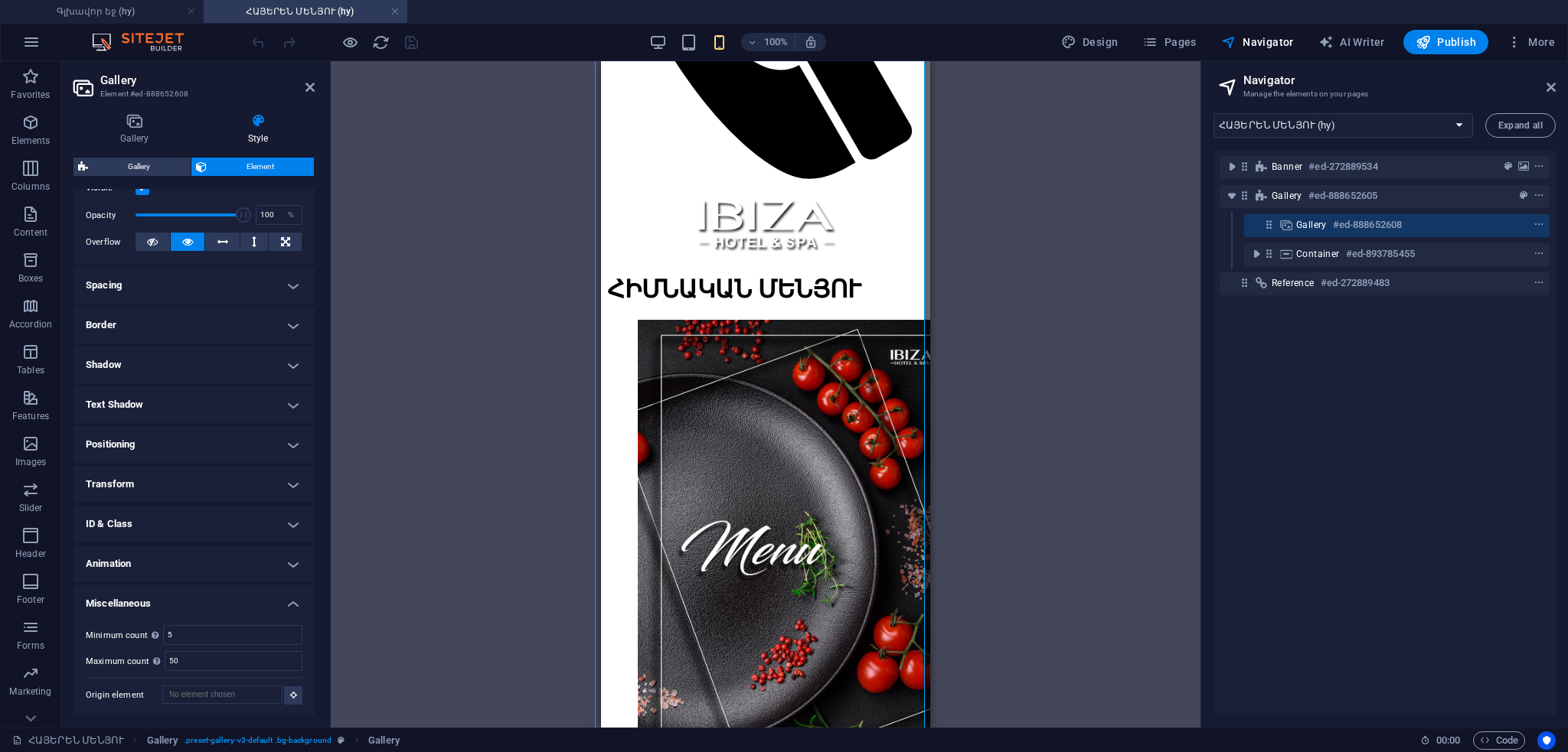
scroll to position [0, 0]
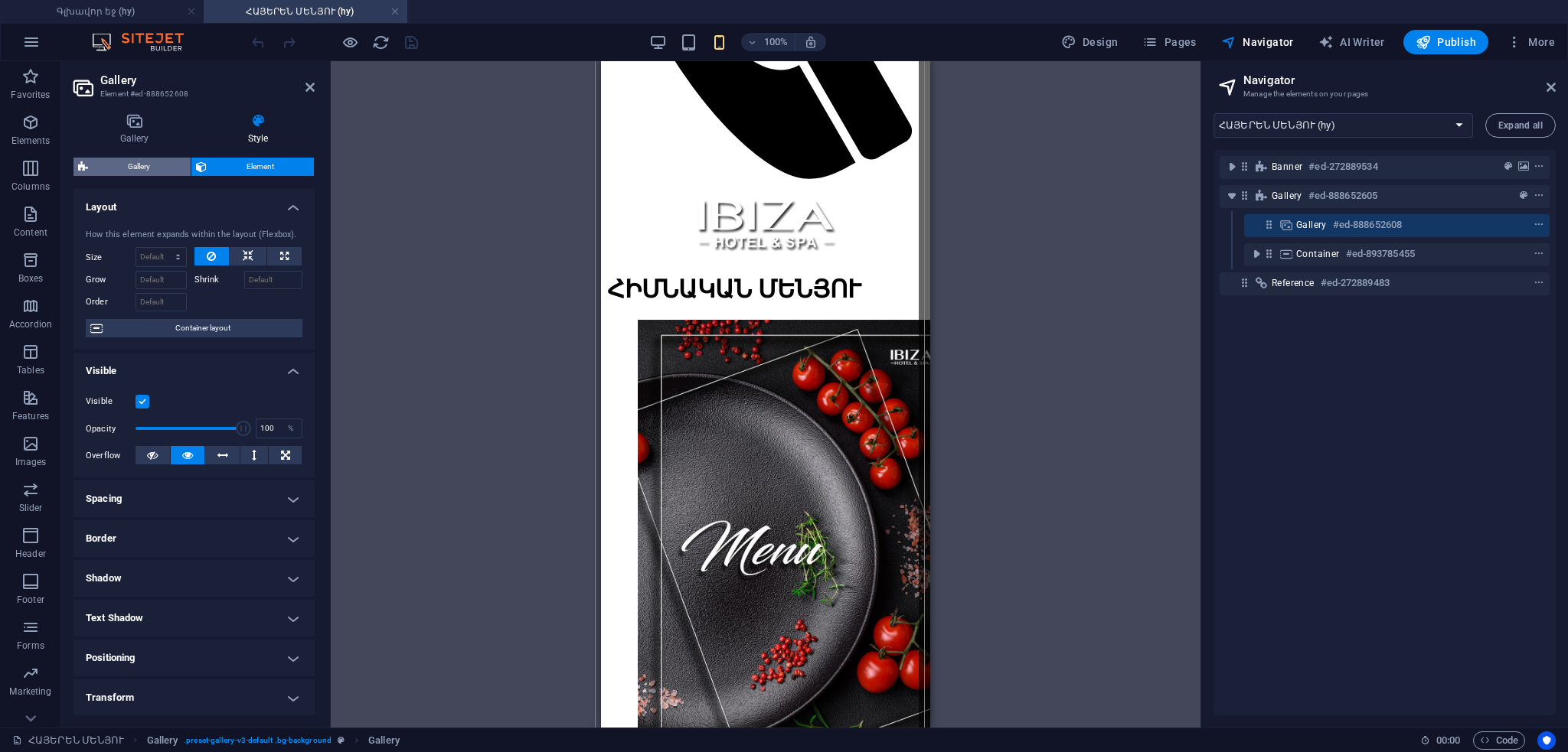
click at [146, 165] on span "Gallery" at bounding box center [139, 166] width 94 height 18
select select "rem"
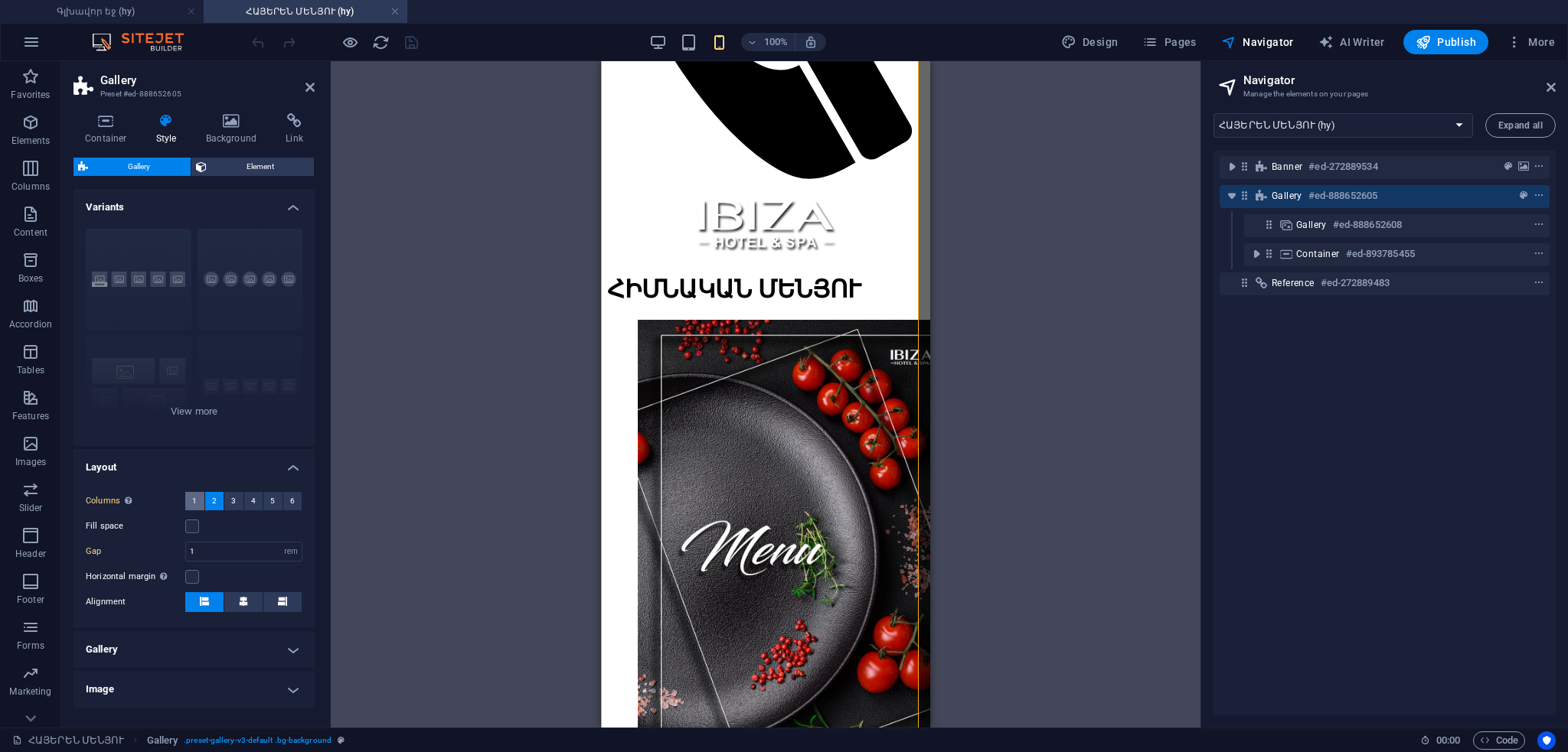
click at [193, 498] on span "1" at bounding box center [194, 501] width 5 height 18
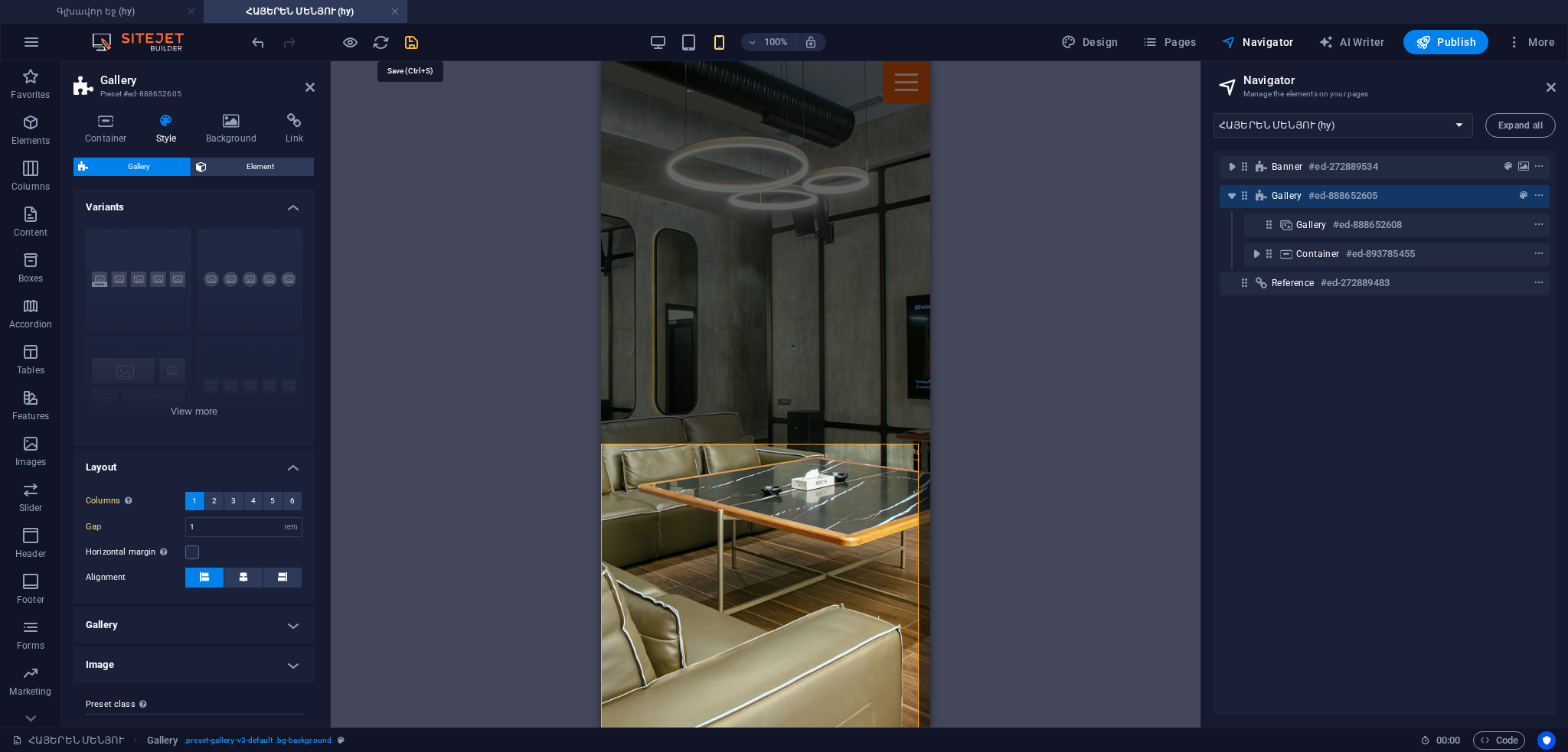
click at [415, 42] on icon "save" at bounding box center [411, 42] width 17 height 17
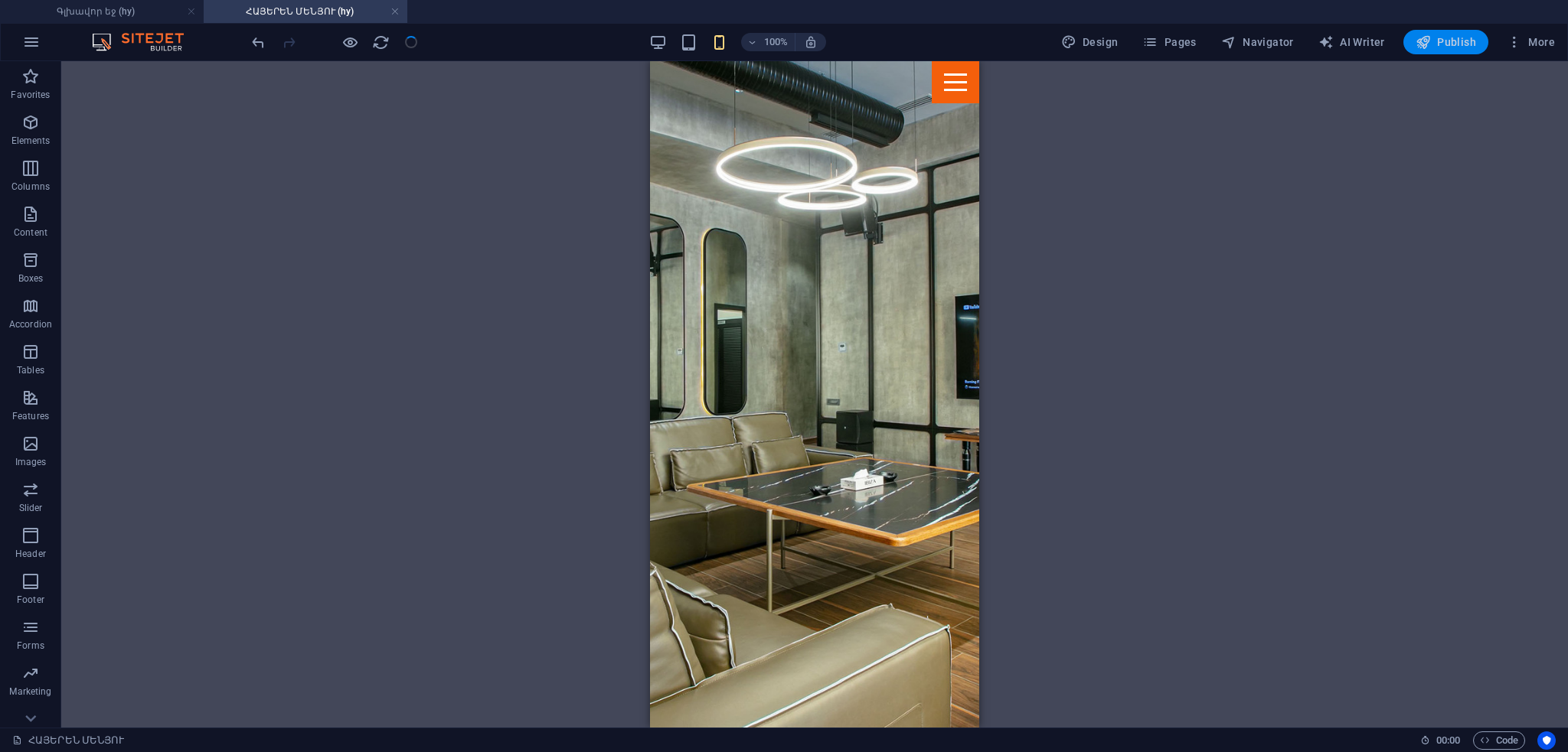
click at [1448, 44] on span "Publish" at bounding box center [1445, 42] width 61 height 15
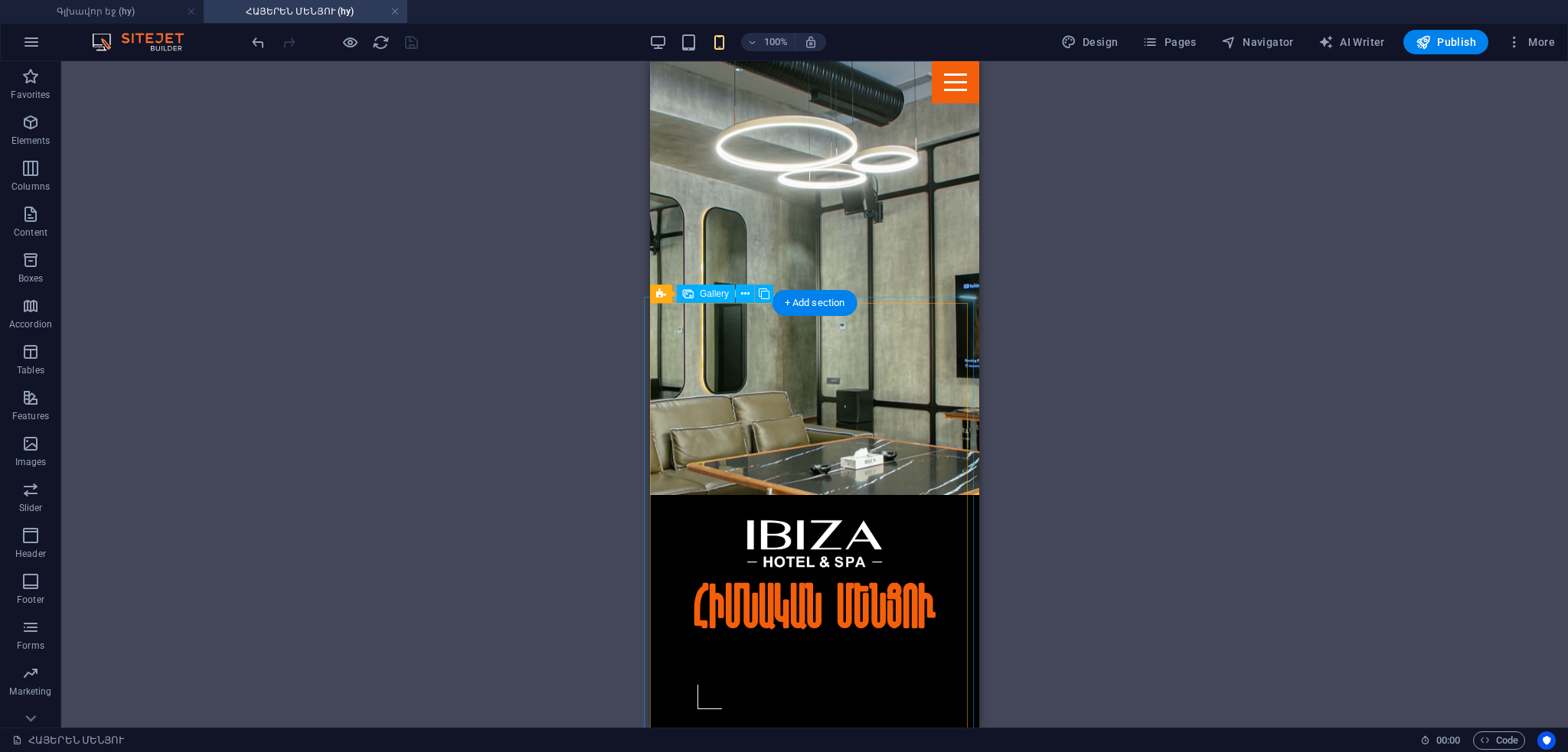
scroll to position [306, 0]
